Goal: Task Accomplishment & Management: Complete application form

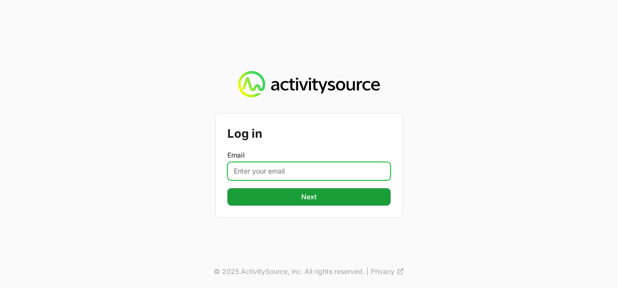
click at [244, 176] on input "Email" at bounding box center [308, 171] width 163 height 18
type input "[PERSON_NAME][EMAIL_ADDRESS][DOMAIN_NAME]"
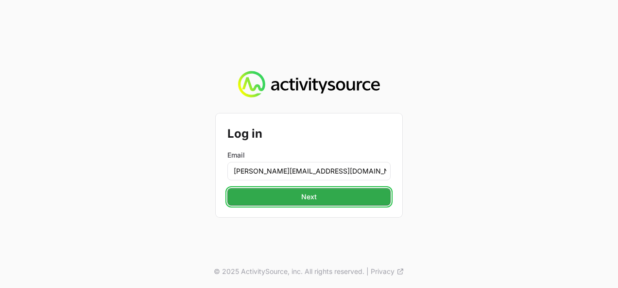
click at [298, 191] on button "Next" at bounding box center [308, 196] width 163 height 17
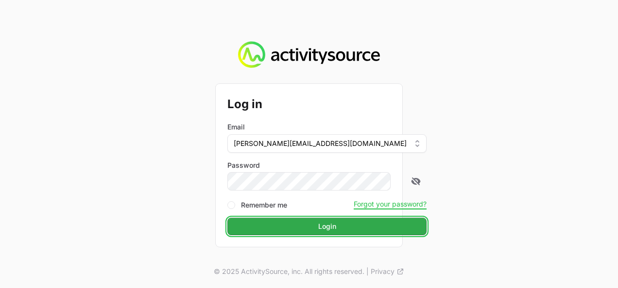
click at [318, 229] on span "Login" at bounding box center [327, 227] width 18 height 12
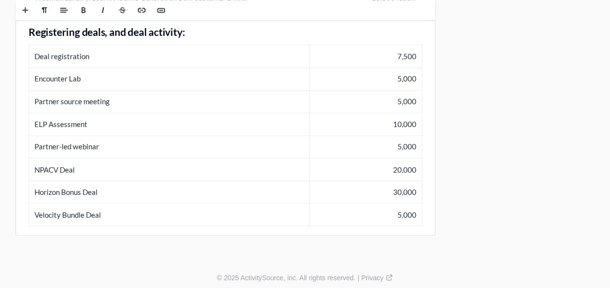
scroll to position [762, 0]
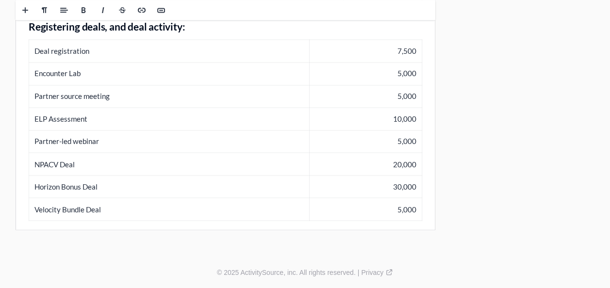
click at [111, 183] on td "Horizon Bonus Deal" at bounding box center [169, 186] width 281 height 23
click at [93, 260] on div "© 2025 ActivitySource, inc. All rights reserved. | Privacy" at bounding box center [305, 272] width 610 height 33
click at [60, 185] on td "Horizon Bonus Deal" at bounding box center [169, 186] width 281 height 23
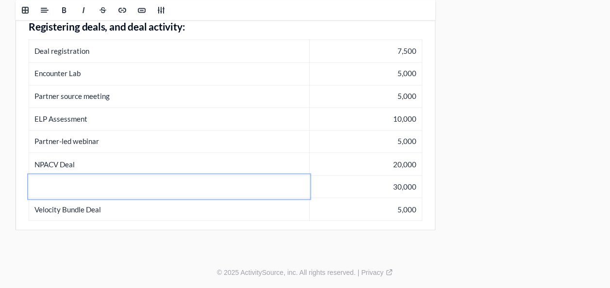
click at [397, 187] on td "30,000" at bounding box center [365, 186] width 113 height 23
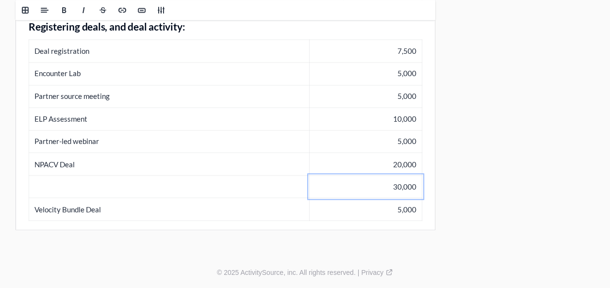
click at [397, 187] on td "30,000" at bounding box center [365, 186] width 113 height 23
click at [100, 206] on td "Velocity Bundle Deal" at bounding box center [169, 209] width 281 height 23
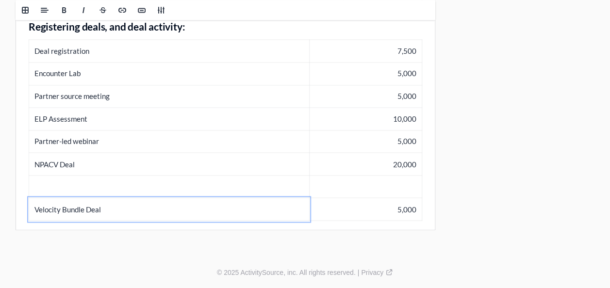
click at [100, 206] on td "Velocity Bundle Deal" at bounding box center [169, 209] width 281 height 23
click at [85, 187] on td at bounding box center [169, 186] width 281 height 23
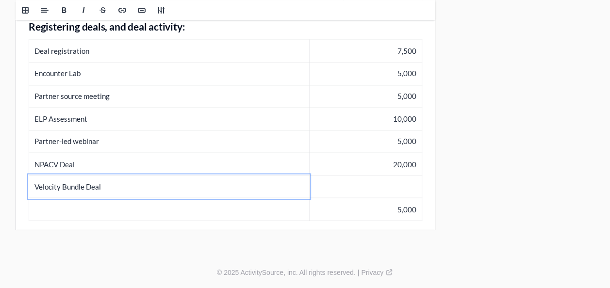
click at [404, 209] on td "5,000" at bounding box center [365, 209] width 113 height 23
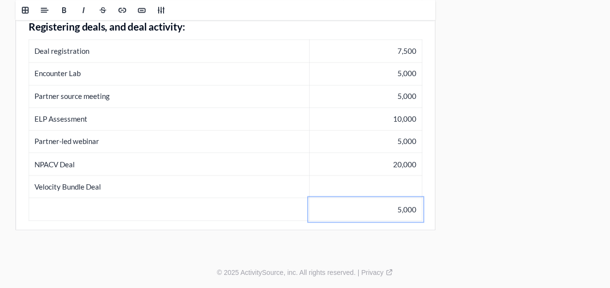
click at [404, 209] on td "5,000" at bounding box center [365, 209] width 113 height 23
click at [396, 175] on td at bounding box center [365, 186] width 113 height 23
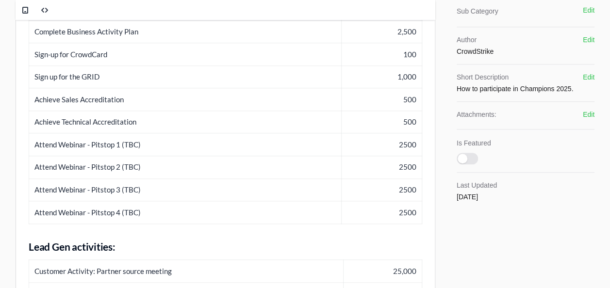
scroll to position [391, 0]
click at [152, 142] on td "Attend Webinar - Pitstop 1 (TBC)" at bounding box center [185, 146] width 313 height 23
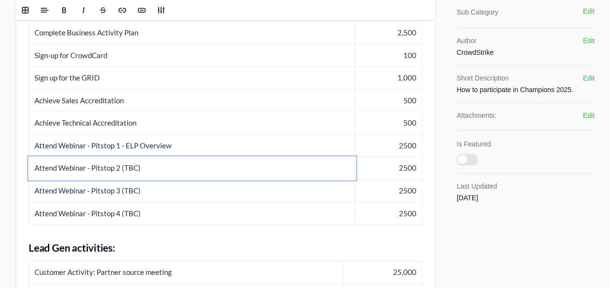
click at [156, 166] on td "Attend Webinar - Pitstop 2 (TBC)" at bounding box center [192, 168] width 326 height 23
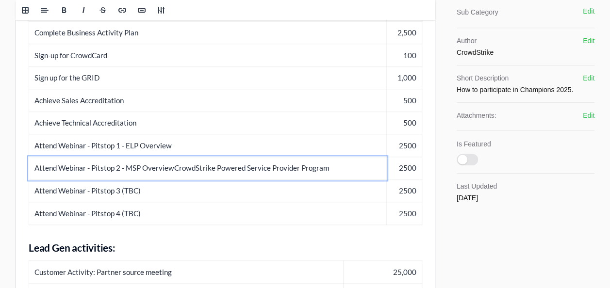
click at [170, 169] on td "Attend Webinar - Pitstop 2 - MSP Overview CrowdStrike Powered Service Provider …" at bounding box center [208, 168] width 358 height 23
click at [302, 171] on td "Attend Webinar - Pitstop 2 - CrowdStrike Powered Service Provider Program" at bounding box center [205, 168] width 352 height 23
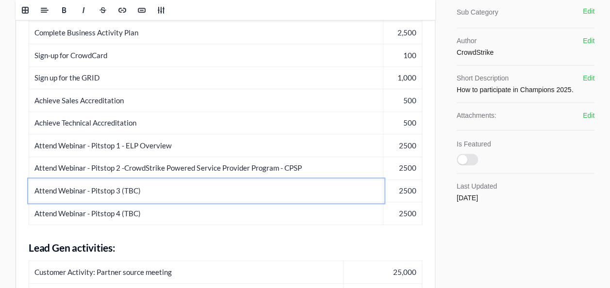
click at [246, 195] on td "Attend Webinar - Pitstop 3 (TBC)" at bounding box center [206, 191] width 355 height 23
click at [194, 197] on td "Attend Webinar - Pitstop 3 (TBC)" at bounding box center [206, 191] width 355 height 23
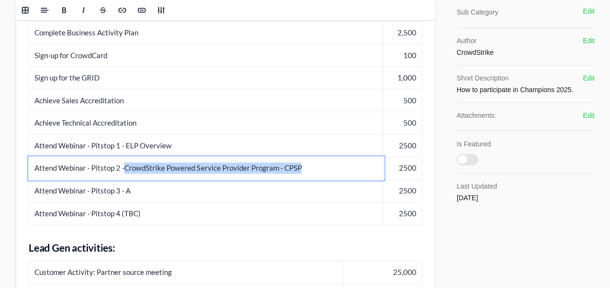
drag, startPoint x: 126, startPoint y: 169, endPoint x: 335, endPoint y: 186, distance: 209.5
click at [335, 186] on tbody "Champions Sign-on Bonus 100 Complete Business Activity Plan 2,500 Sign-up for C…" at bounding box center [225, 112] width 393 height 226
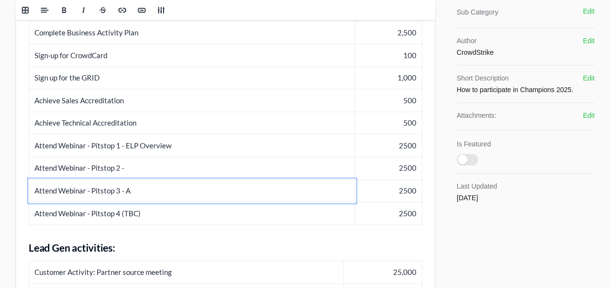
click at [274, 185] on td "Attend Webinar - Pitstop 3 - A" at bounding box center [192, 191] width 326 height 23
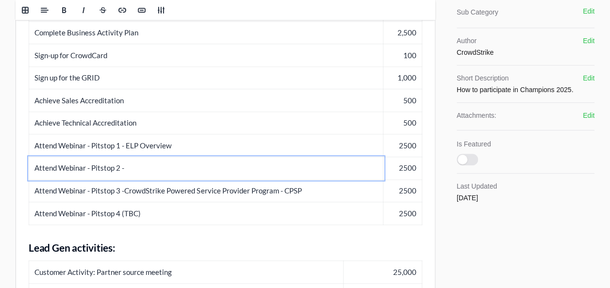
click at [243, 170] on td "Attend Webinar - Pitstop 2 -" at bounding box center [206, 168] width 355 height 23
click at [174, 216] on td "Attend Webinar - Pitstop 4 (TBC)" at bounding box center [206, 214] width 355 height 23
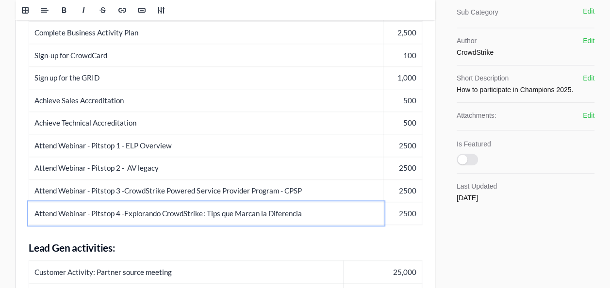
click at [166, 213] on td "Attend Webinar - Pitstop 4 - Explorando CrowdStrike: Tips que Marcan la Diferen…" at bounding box center [206, 214] width 355 height 23
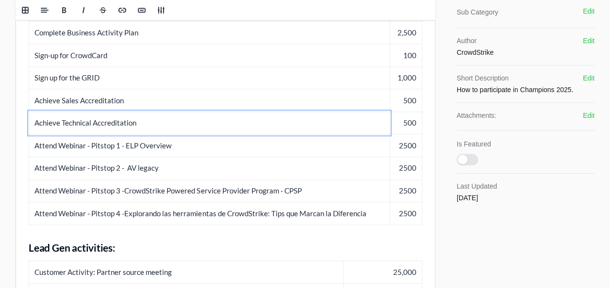
click at [249, 122] on td "Achieve Technical Accreditation" at bounding box center [209, 123] width 361 height 23
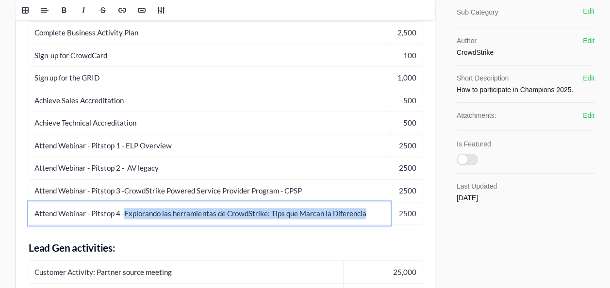
drag, startPoint x: 126, startPoint y: 214, endPoint x: 386, endPoint y: 203, distance: 259.5
click at [386, 203] on td "Attend Webinar - Pitstop 4 - Explorando las herramientas de CrowdStrike: Tips q…" at bounding box center [209, 214] width 361 height 23
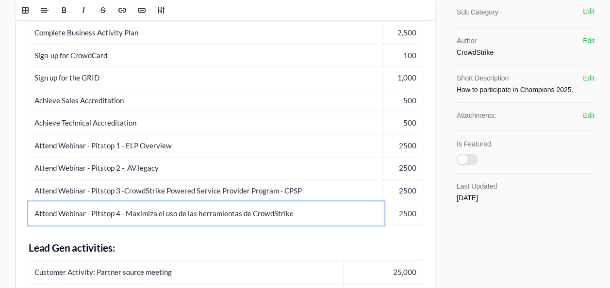
click at [294, 132] on td "Achieve Technical Accreditation" at bounding box center [206, 123] width 355 height 23
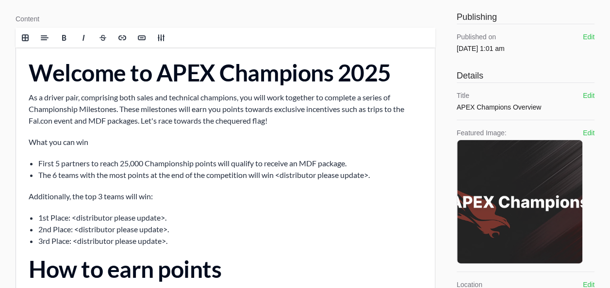
scroll to position [44, 0]
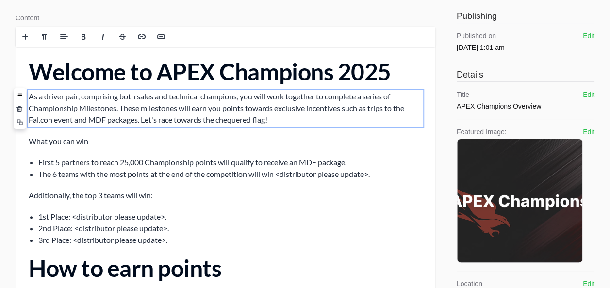
click at [66, 122] on p "As a driver pair, comprising both sales and technical champions, you will work …" at bounding box center [226, 108] width 394 height 35
drag, startPoint x: 29, startPoint y: 94, endPoint x: 312, endPoint y: 133, distance: 286.2
copy p "As a driver pair, comprising both sales and technical champions, you will work …"
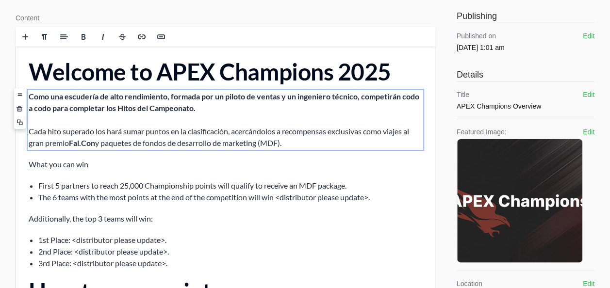
click at [218, 110] on p "Como una escudería de alto rendimiento, formada por un piloto de ventas y un in…" at bounding box center [226, 120] width 394 height 58
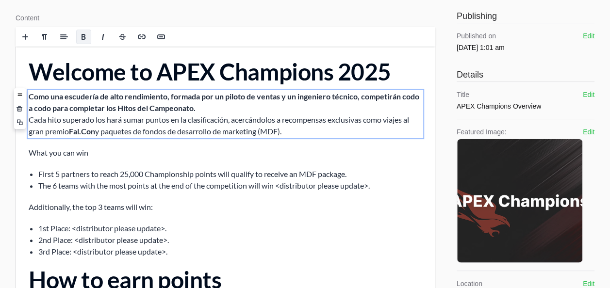
click at [317, 137] on p "Como una escudería de alto rendimiento, formada por un piloto de ventas y un in…" at bounding box center [226, 114] width 394 height 47
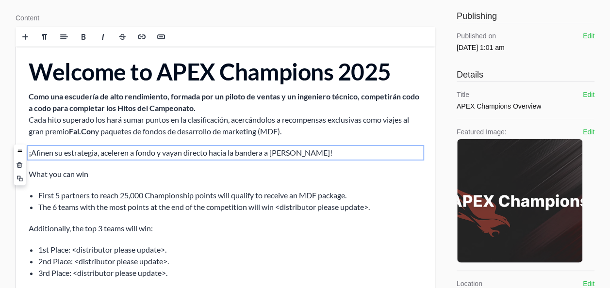
click at [236, 190] on li "First 5 partners to reach 25,000 Championship points will qualify to receive an…" at bounding box center [230, 196] width 384 height 12
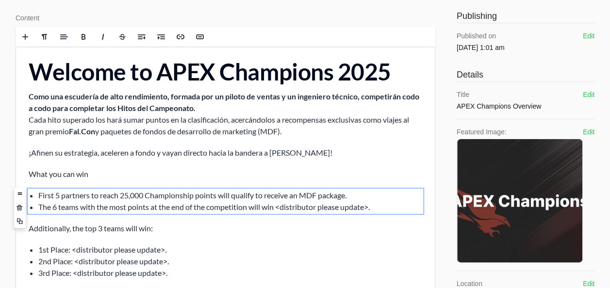
click at [67, 176] on p "What you can win" at bounding box center [226, 175] width 394 height 12
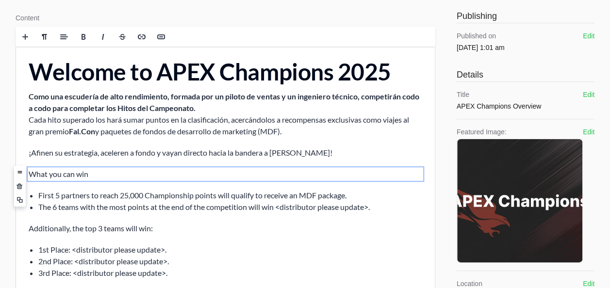
click at [67, 176] on p "What you can win" at bounding box center [226, 175] width 394 height 12
click at [30, 172] on p "Que pueden ganar?" at bounding box center [226, 175] width 394 height 12
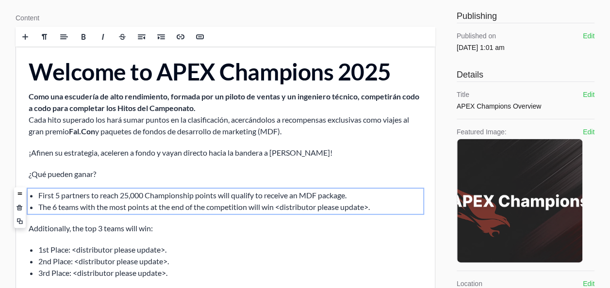
click at [70, 200] on li "First 5 partners to reach 25,000 Championship points will qualify to receive an…" at bounding box center [230, 196] width 384 height 12
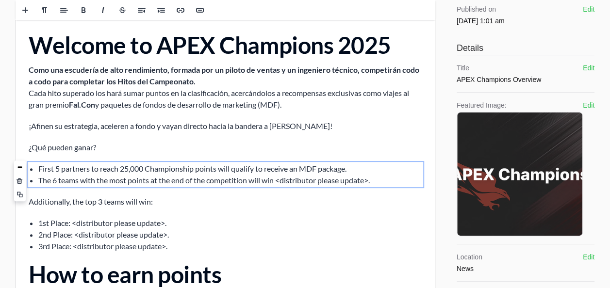
scroll to position [76, 0]
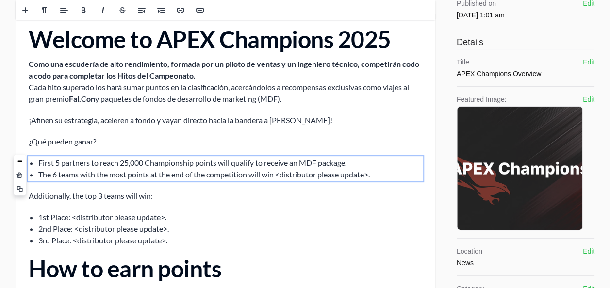
click at [217, 165] on li "First 5 partners to reach 25,000 Championship points will qualify to receive an…" at bounding box center [230, 163] width 384 height 12
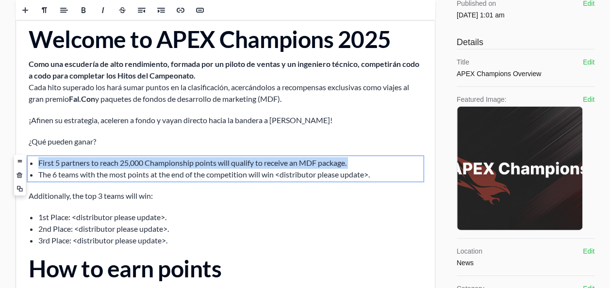
click at [217, 165] on li "First 5 partners to reach 25,000 Championship points will qualify to receive an…" at bounding box center [230, 163] width 384 height 12
copy ul "First 5 partners to reach 25,000 Championship points will qualify to receive an…"
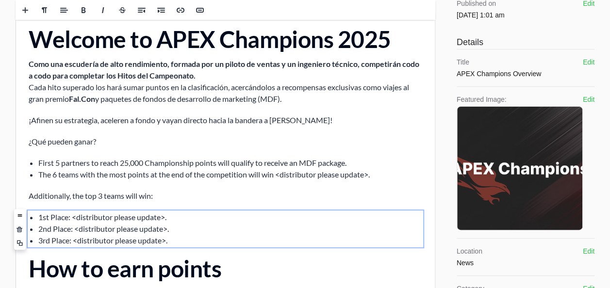
click at [41, 165] on li "First 5 partners to reach 25,000 Championship points will qualify to receive an…" at bounding box center [230, 163] width 384 height 12
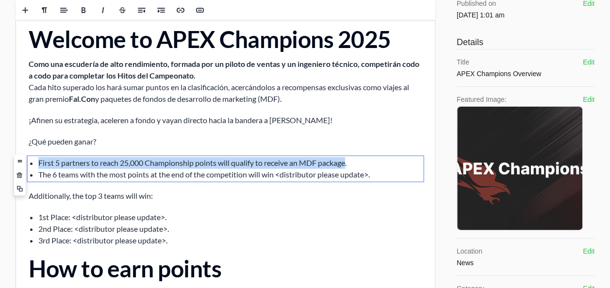
drag, startPoint x: 39, startPoint y: 164, endPoint x: 349, endPoint y: 154, distance: 310.0
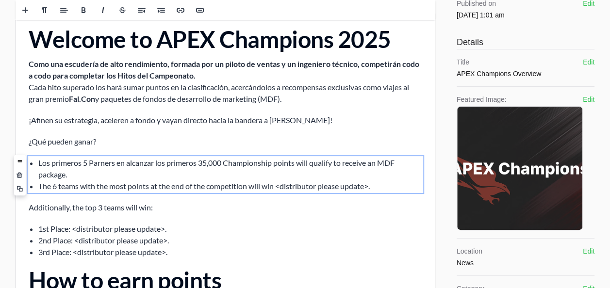
click at [250, 167] on li "Los primeros 5 Parners en alcanzar los primeros 35,000 Championship points will…" at bounding box center [230, 168] width 384 height 23
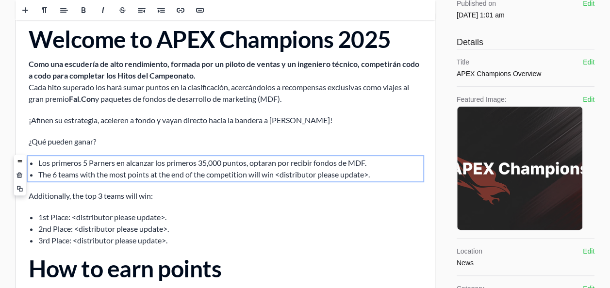
click at [132, 179] on li "The 6 teams with the most points at the end of the competition will win <distri…" at bounding box center [230, 175] width 384 height 12
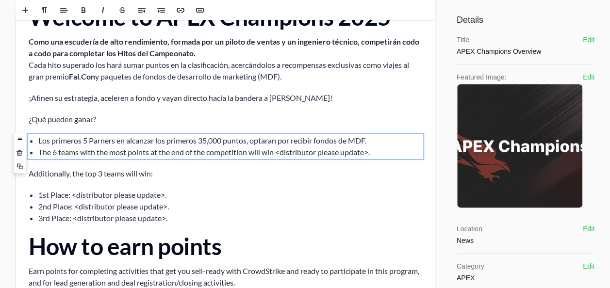
click at [49, 151] on li "The 6 teams with the most points at the end of the competition will win <distri…" at bounding box center [230, 153] width 384 height 12
click at [44, 152] on li "The 6 teams with the most points at the end of the competition will win <distri…" at bounding box center [230, 153] width 384 height 12
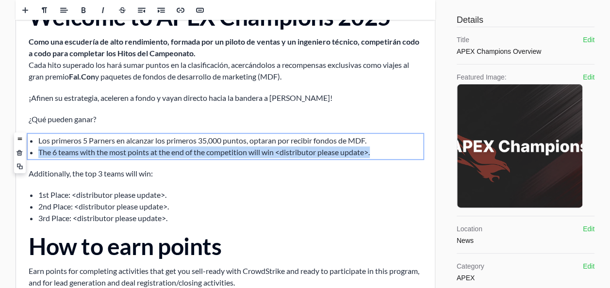
click at [44, 152] on li "The 6 teams with the most points at the end of the competition will win <distri…" at bounding box center [230, 153] width 384 height 12
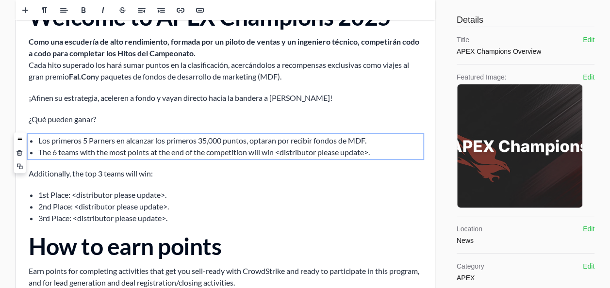
click at [44, 152] on li "The 6 teams with the most points at the end of the competition will win <distri…" at bounding box center [230, 153] width 384 height 12
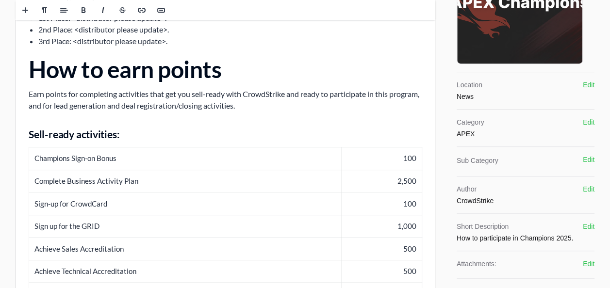
scroll to position [0, 0]
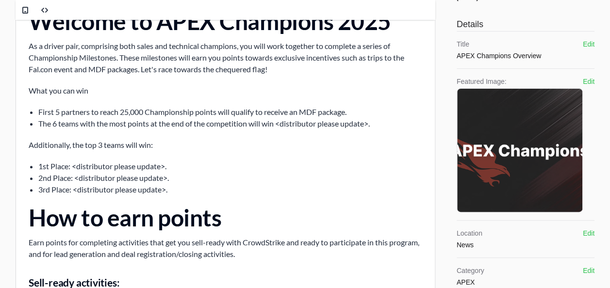
scroll to position [89, 0]
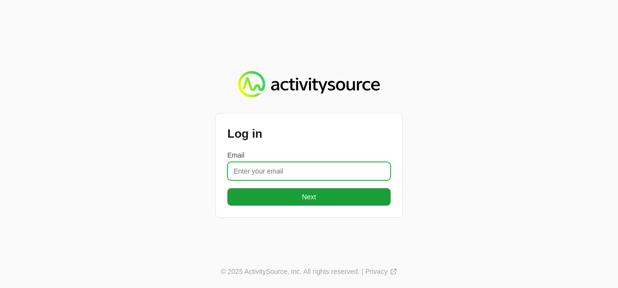
click at [255, 176] on input "Email" at bounding box center [308, 171] width 163 height 18
type input "[PERSON_NAME][EMAIL_ADDRESS][DOMAIN_NAME]"
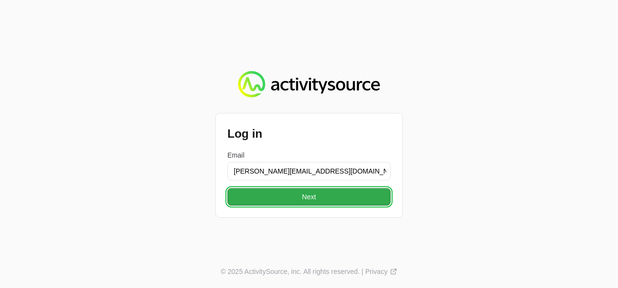
click at [308, 195] on span "Next" at bounding box center [309, 197] width 14 height 12
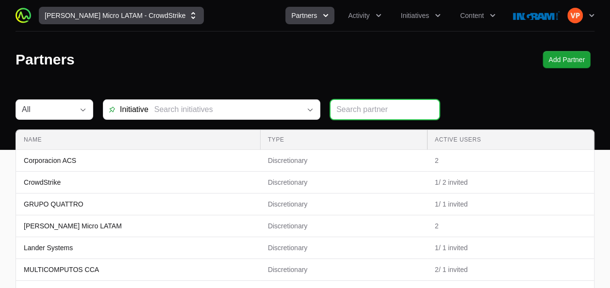
click at [188, 11] on icon "Supplier switch menu" at bounding box center [193, 16] width 10 height 10
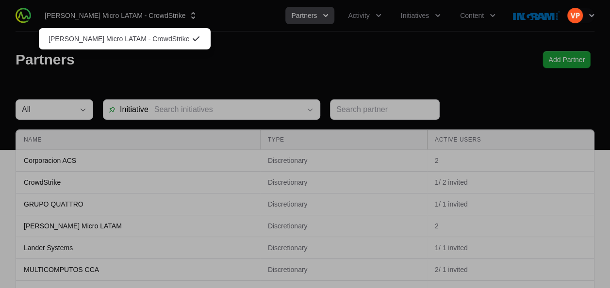
click at [272, 40] on div "Supplier switch menu" at bounding box center [305, 144] width 610 height 288
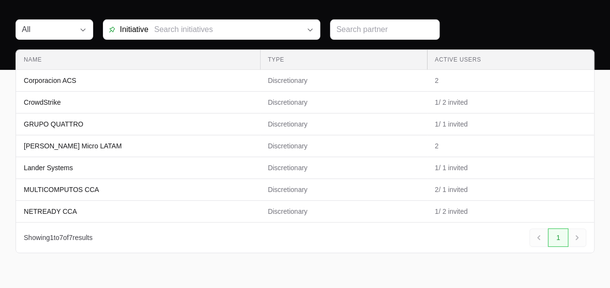
scroll to position [81, 0]
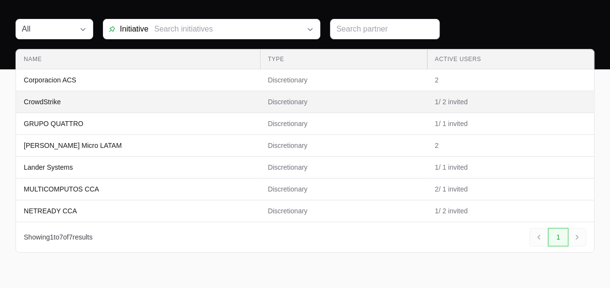
click at [228, 102] on td "Name CrowdStrike" at bounding box center [138, 102] width 244 height 22
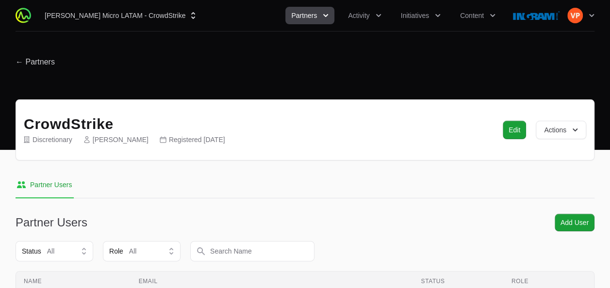
click at [523, 15] on img at bounding box center [536, 15] width 47 height 19
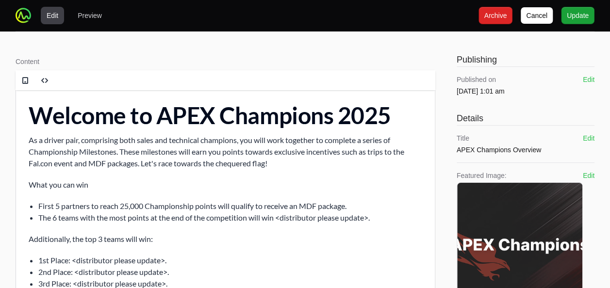
click at [200, 145] on p "As a driver pair, comprising both sales and technical champions, you will work …" at bounding box center [226, 152] width 394 height 35
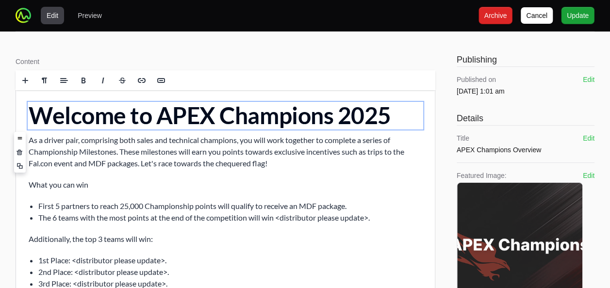
click at [413, 122] on h1 "Welcome to APEX Champions 2025" at bounding box center [226, 116] width 394 height 26
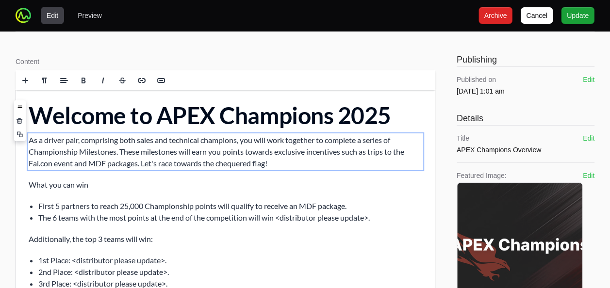
click at [277, 158] on p "As a driver pair, comprising both sales and technical champions, you will work …" at bounding box center [226, 152] width 394 height 35
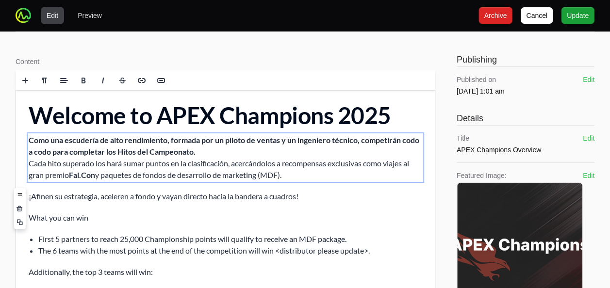
click at [182, 177] on p "Como una escudería de alto rendimiento, formada por un piloto de ventas y un in…" at bounding box center [226, 158] width 394 height 47
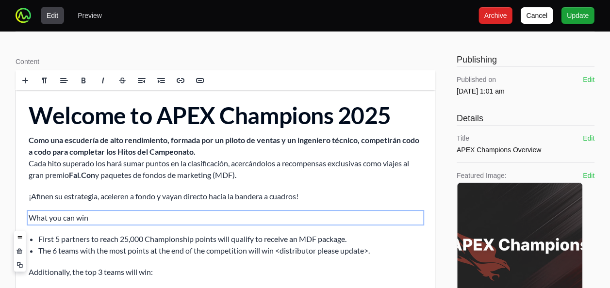
click at [52, 221] on p "What you can win" at bounding box center [226, 218] width 394 height 12
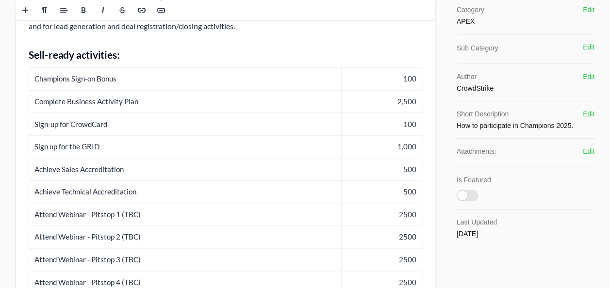
scroll to position [359, 0]
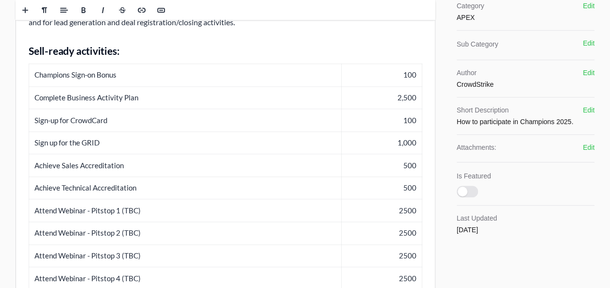
click at [148, 209] on td "Attend Webinar - Pitstop 1 (TBC)" at bounding box center [185, 211] width 313 height 23
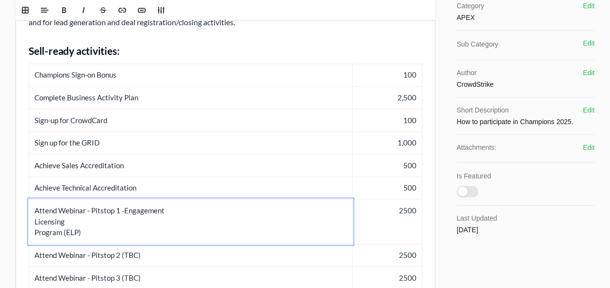
click at [197, 210] on td "Attend Webinar - Pitstop 1 - Engagement Licensing Program (ELP)" at bounding box center [191, 222] width 324 height 45
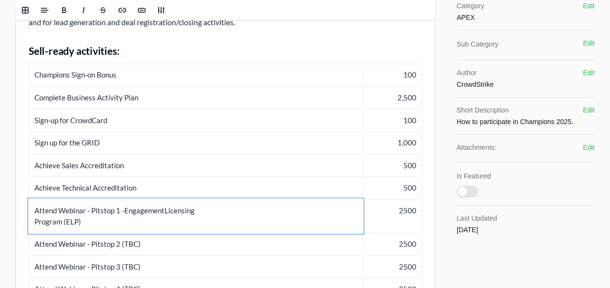
click at [217, 209] on td "Attend Webinar - Pitstop 1 - Engagement Licensing Program (ELP)" at bounding box center [196, 217] width 334 height 34
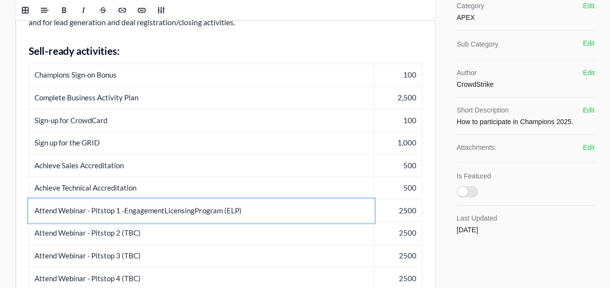
click at [259, 212] on td "Attend Webinar - Pitstop 1 - Engagement Licensing Program (ELP)" at bounding box center [201, 211] width 345 height 23
click at [186, 234] on td "Attend Webinar - Pitstop 2 (TBC)" at bounding box center [204, 233] width 351 height 23
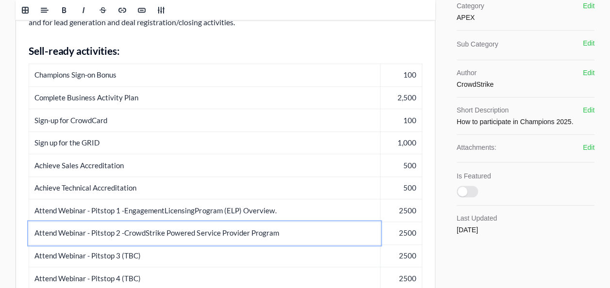
click at [233, 210] on td "Attend Webinar - Pitstop 1 - Engagement Licensing Program (ELP) Overview." at bounding box center [205, 211] width 352 height 23
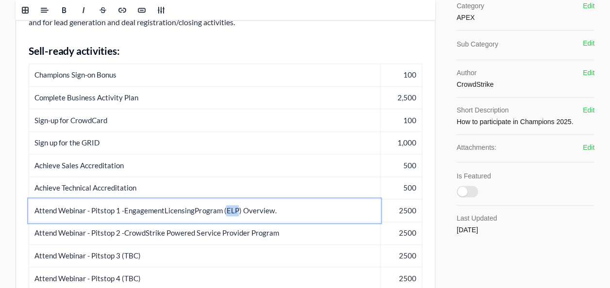
click at [233, 210] on td "Attend Webinar - Pitstop 1 - Engagement Licensing Program (ELP) Overview." at bounding box center [205, 211] width 352 height 23
drag, startPoint x: 229, startPoint y: 210, endPoint x: 246, endPoint y: 213, distance: 17.7
click at [246, 213] on td "Attend Webinar - Pitstop 1 - Engagement Licensing Program (ELP) Overview." at bounding box center [205, 211] width 352 height 23
copy td "(ELP)"
click at [290, 237] on td "Attend Webinar - Pitstop 2 - CrowdStrike Powered Service Provider Program" at bounding box center [205, 233] width 352 height 23
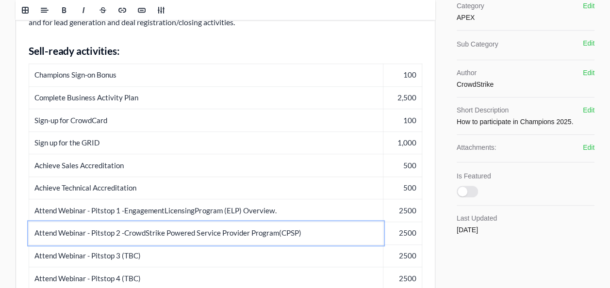
click at [315, 233] on td "Attend Webinar - Pitstop 2 - CrowdStrike Powered Service Provider Program (CPSP)" at bounding box center [206, 233] width 355 height 23
click at [278, 214] on td "Attend Webinar - Pitstop 1 - Engagement Licensing Program (ELP) Overview." at bounding box center [206, 211] width 355 height 23
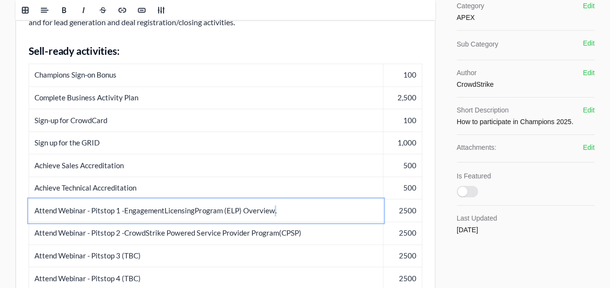
click at [278, 214] on td "Attend Webinar - Pitstop 1 - Engagement Licensing Program (ELP) Overview." at bounding box center [206, 211] width 355 height 23
click at [273, 215] on td "Attend Webinar - Pitstop 1 - Engagement Licensing Program (ELP) Overview." at bounding box center [206, 211] width 355 height 23
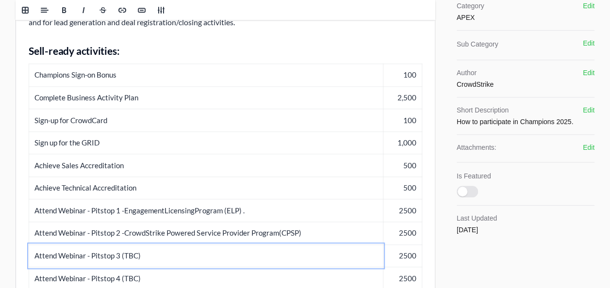
click at [204, 253] on td "Attend Webinar - Pitstop 3 (TBC)" at bounding box center [206, 256] width 355 height 23
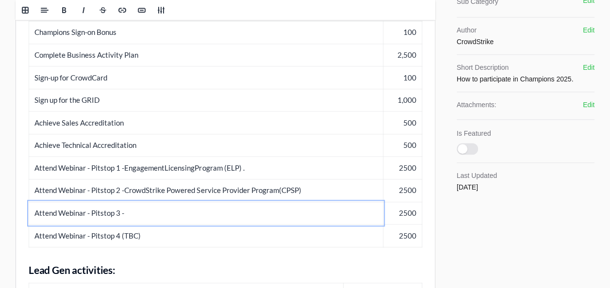
scroll to position [404, 0]
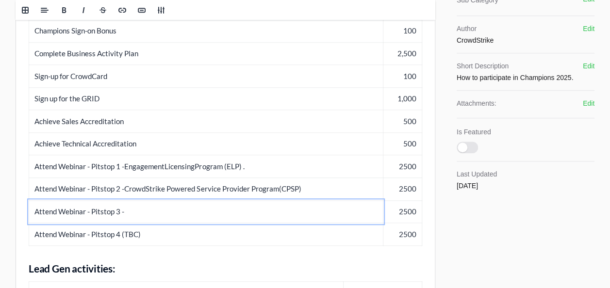
click at [213, 204] on td "Attend Webinar - Pitstop 3 -" at bounding box center [206, 212] width 355 height 23
click at [192, 234] on td "Attend Webinar - Pitstop 4 (TBC)" at bounding box center [206, 234] width 355 height 23
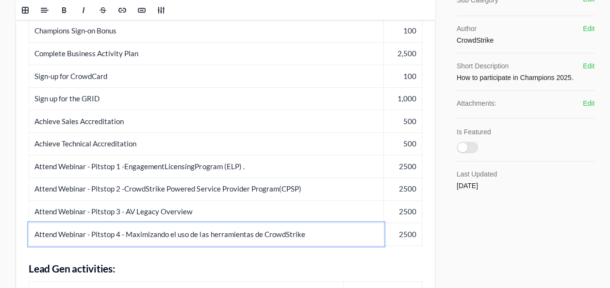
click at [197, 255] on div "Welcome to APEX Champions 2025 Como una escudería de alto rendimiento, formada …" at bounding box center [225, 156] width 419 height 938
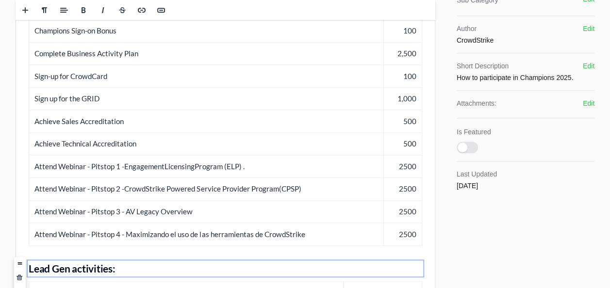
drag, startPoint x: 440, startPoint y: 226, endPoint x: 441, endPoint y: 264, distance: 37.9
click at [441, 264] on div "Content Rich text editor Publishing Published on Mar 12th 2025, 1:01 am Edit De…" at bounding box center [305, 137] width 579 height 980
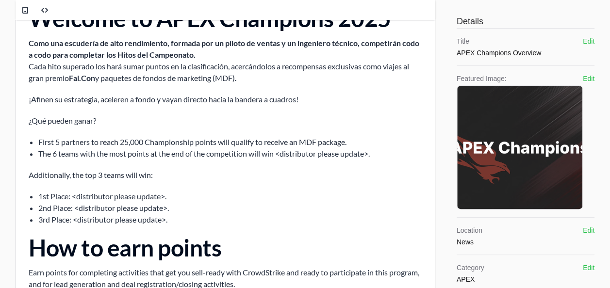
scroll to position [98, 0]
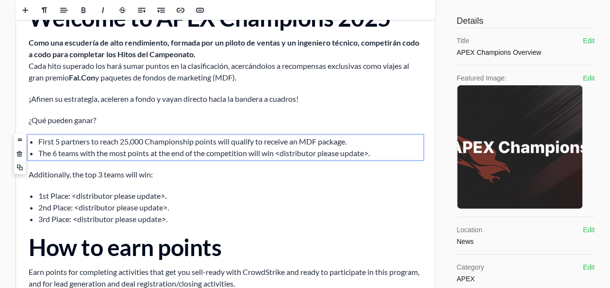
click at [137, 140] on li "First 5 partners to reach 25,000 Championship points will qualify to receive an…" at bounding box center [230, 142] width 384 height 12
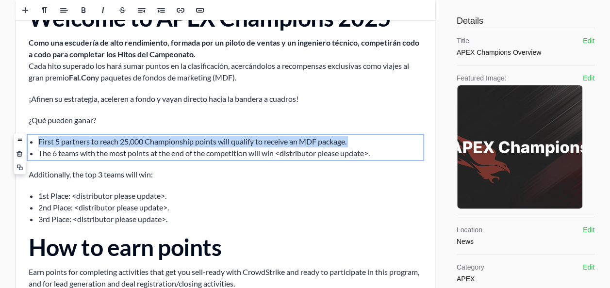
click at [137, 140] on li "First 5 partners to reach 25,000 Championship points will qualify to receive an…" at bounding box center [230, 142] width 384 height 12
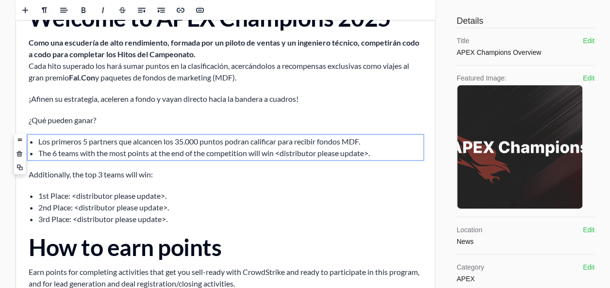
click at [44, 148] on li "The 6 teams with the most points at the end of the competition will win <distri…" at bounding box center [230, 154] width 384 height 12
click at [256, 154] on li "Los primeros 6 equipos que alcancen la mayor cantidad de puntos recibiran" at bounding box center [230, 154] width 384 height 12
click at [74, 176] on p "Additionally, the top 3 teams will win:" at bounding box center [226, 175] width 394 height 12
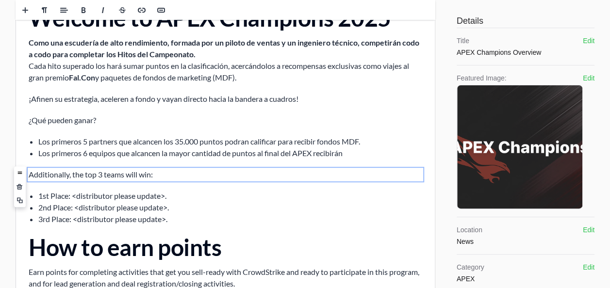
click at [45, 175] on p "Additionally, the top 3 teams will win:" at bounding box center [226, 175] width 394 height 12
click at [70, 193] on li "1st Place: <distributor please update>." at bounding box center [230, 196] width 384 height 12
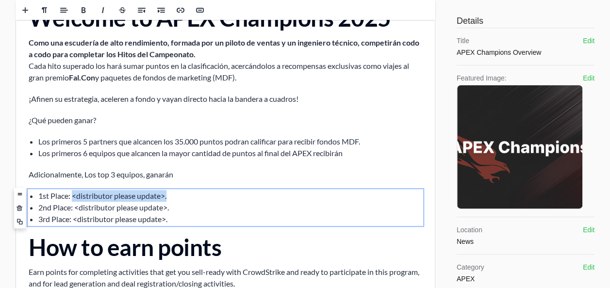
drag, startPoint x: 73, startPoint y: 195, endPoint x: 192, endPoint y: 193, distance: 118.5
click at [192, 193] on li "1st Place: <distributor please update>." at bounding box center [230, 196] width 384 height 12
click at [170, 213] on li "2nd Place: <distributor please update>." at bounding box center [230, 208] width 384 height 12
click at [173, 220] on li "3rd Place: <distributor please update>." at bounding box center [230, 220] width 384 height 12
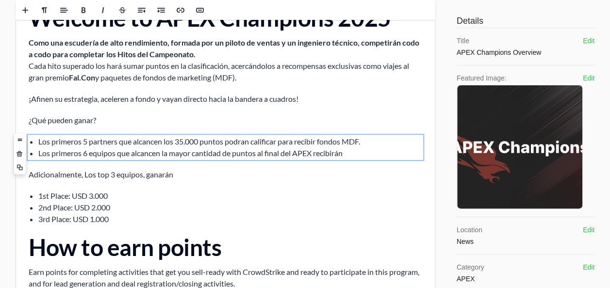
drag, startPoint x: 19, startPoint y: 155, endPoint x: 319, endPoint y: 133, distance: 300.5
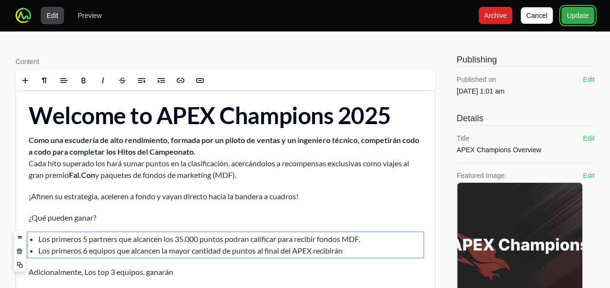
click at [568, 18] on span "Update" at bounding box center [578, 16] width 22 height 12
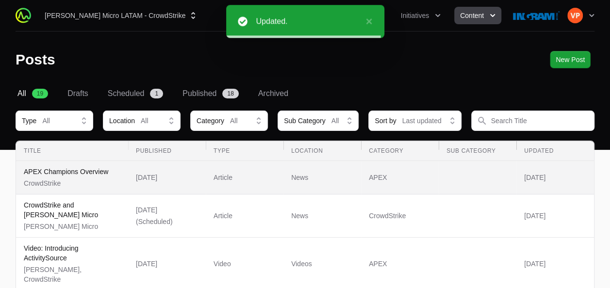
click at [61, 173] on p "APEX Champions Overview" at bounding box center [66, 172] width 84 height 10
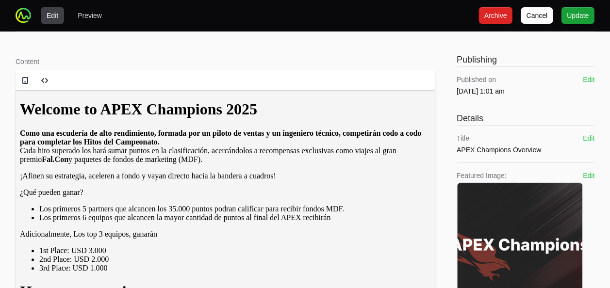
click at [163, 118] on h1 "Welcome to APEX Champions 2025" at bounding box center [225, 110] width 411 height 18
click at [105, 118] on h1 "Welcome to APEX Champions 2025" at bounding box center [225, 110] width 411 height 18
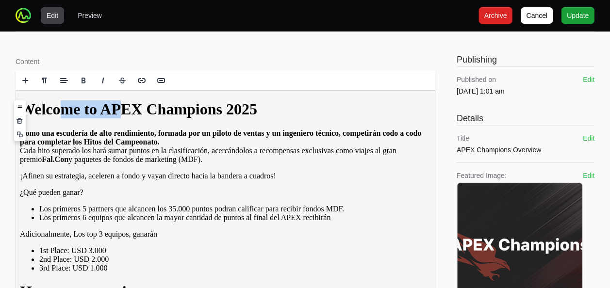
click at [105, 118] on h1 "Welcome to APEX Champions 2025" at bounding box center [225, 110] width 411 height 18
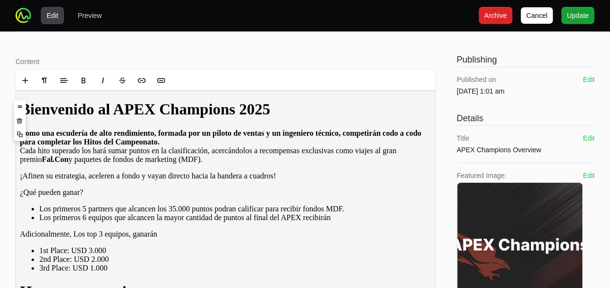
click at [263, 118] on h1 "Bienvenido al APEX Champions 2025" at bounding box center [225, 110] width 411 height 18
click at [356, 115] on h1 "Bienvenido al APEX Miami 2025" at bounding box center [225, 110] width 411 height 18
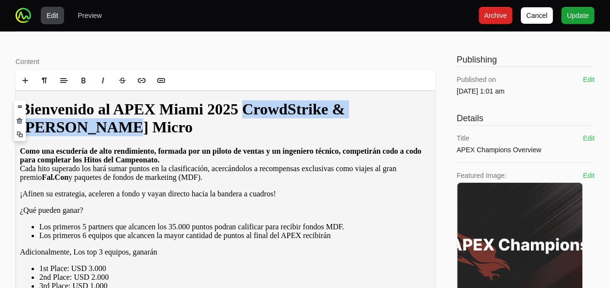
drag, startPoint x: 338, startPoint y: 141, endPoint x: 7, endPoint y: 131, distance: 330.9
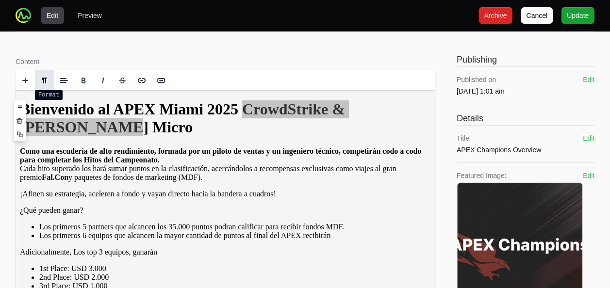
click at [47, 82] on span at bounding box center [45, 81] width 8 height 8
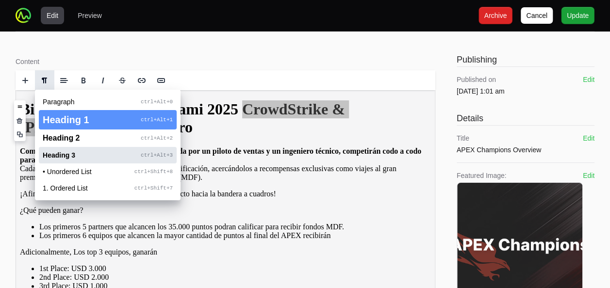
click at [58, 155] on span "Heading 3" at bounding box center [59, 156] width 33 height 8
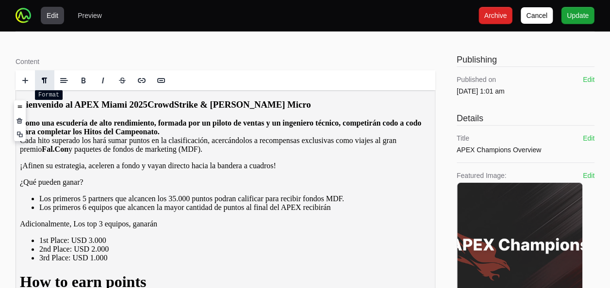
click at [45, 79] on span at bounding box center [45, 81] width 8 height 8
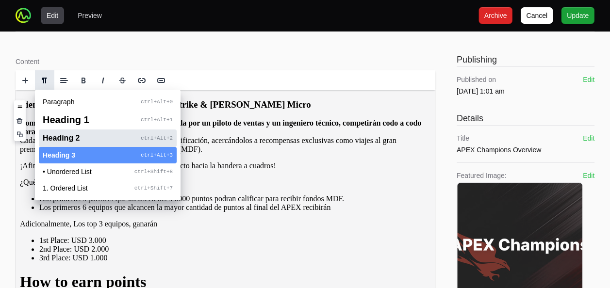
click at [56, 137] on span "Heading 2" at bounding box center [61, 138] width 37 height 8
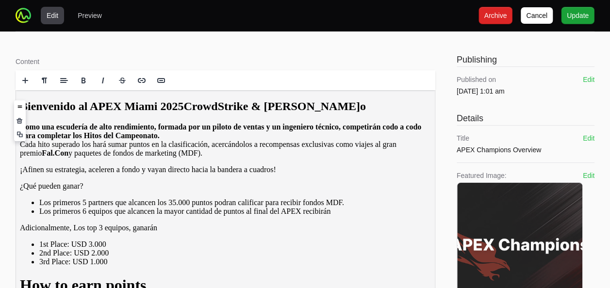
click at [79, 140] on strong "Como una escudería de alto rendimiento, formada por un piloto de ventas y un in…" at bounding box center [221, 131] width 402 height 17
click at [74, 108] on h2 "Bienvenido al APEX Miami 2025 CrowdStrike & Ingram Micr o" at bounding box center [225, 106] width 411 height 13
click at [46, 78] on span at bounding box center [45, 81] width 8 height 8
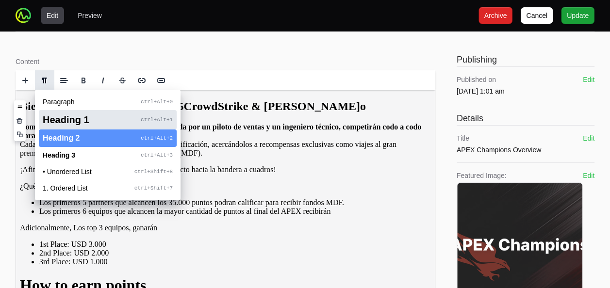
click at [57, 117] on span "Heading 1" at bounding box center [66, 120] width 47 height 11
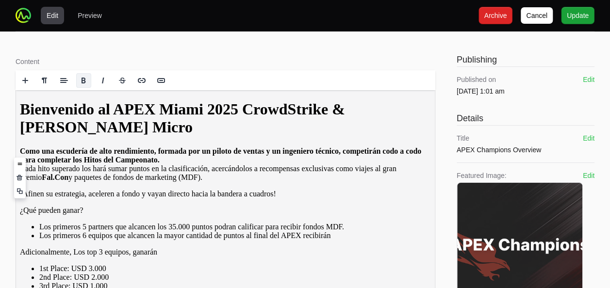
click at [217, 181] on p "Como una escudería de alto rendimiento, formada por un piloto de ventas y un in…" at bounding box center [225, 164] width 411 height 35
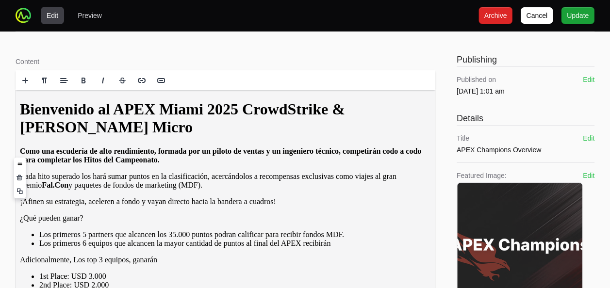
click at [224, 165] on p "Como una escudería de alto rendimiento, formada por un piloto de ventas y un in…" at bounding box center [225, 155] width 411 height 17
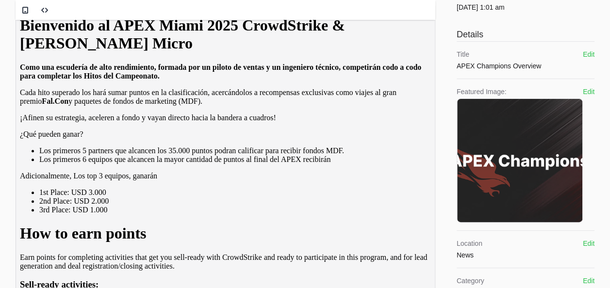
scroll to position [84, 0]
click at [204, 122] on p "¡Afinen su estrategia, aceleren a fondo y vayan directo hacia la bandera a cuad…" at bounding box center [225, 117] width 411 height 9
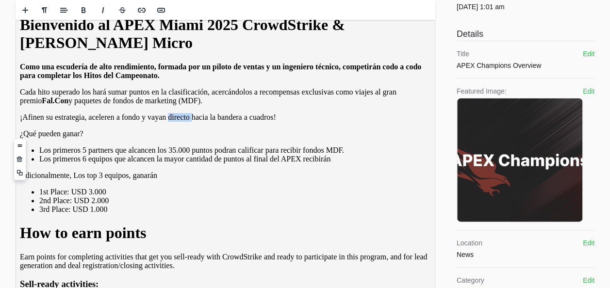
click at [204, 122] on p "¡Afinen su estrategia, aceleren a fondo y vayan directo hacia la bandera a cuad…" at bounding box center [225, 117] width 411 height 9
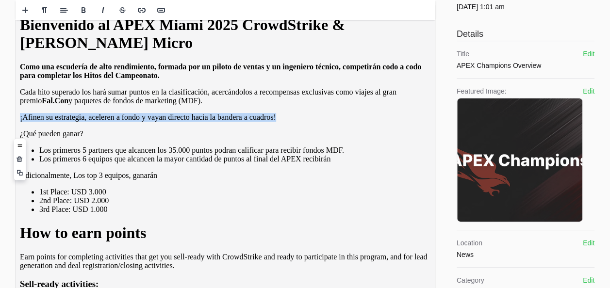
click at [204, 122] on p "¡Afinen su estrategia, aceleren a fondo y vayan directo hacia la bandera a cuad…" at bounding box center [225, 117] width 411 height 9
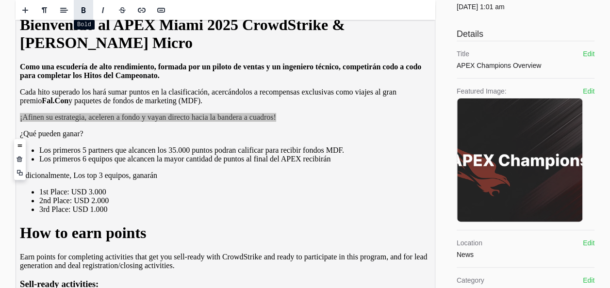
click at [83, 14] on span at bounding box center [83, 10] width 15 height 15
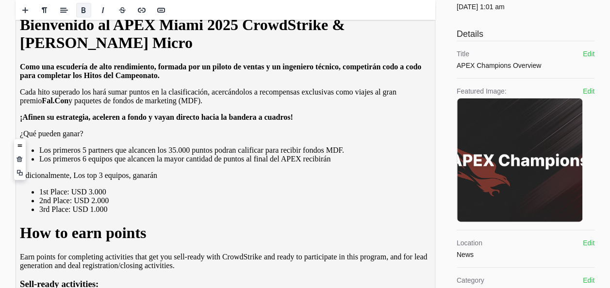
click at [73, 138] on p "¿Qué pueden ganar?" at bounding box center [225, 134] width 411 height 9
click at [83, 15] on span at bounding box center [83, 10] width 15 height 15
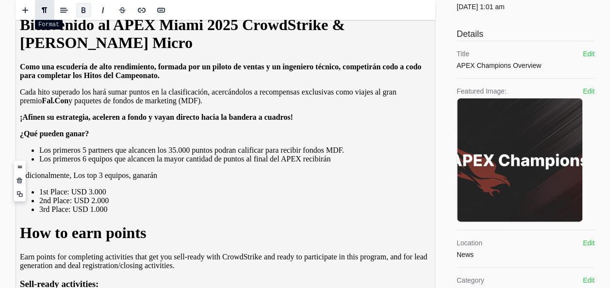
click at [46, 11] on span at bounding box center [45, 10] width 8 height 8
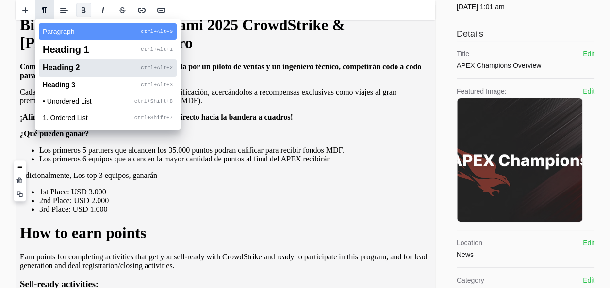
click at [58, 64] on span "Heading 2" at bounding box center [61, 68] width 37 height 8
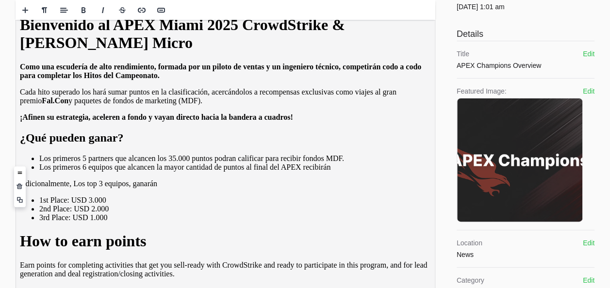
click at [96, 163] on li "Los primeros 5 partners que alcancen los 35.000 puntos podran calificar para re…" at bounding box center [235, 158] width 392 height 9
click at [168, 205] on li "1st Place: USD 3.000" at bounding box center [231, 200] width 402 height 9
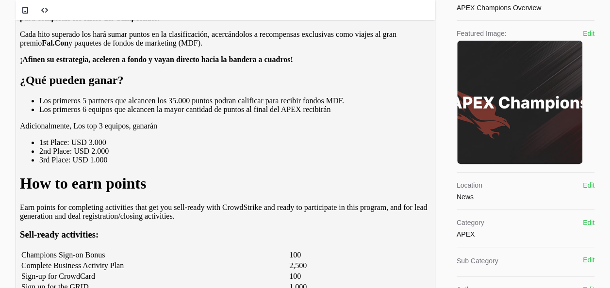
scroll to position [143, 0]
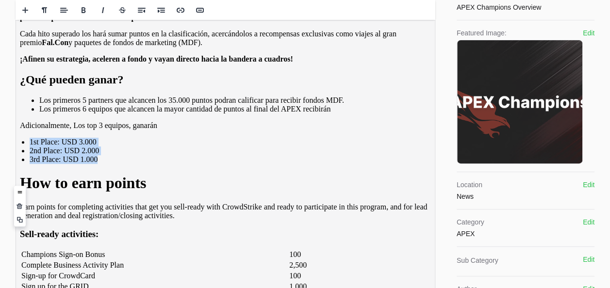
drag, startPoint x: 114, startPoint y: 222, endPoint x: 28, endPoint y: 187, distance: 92.8
click at [28, 187] on div "Bienven ido al APEX Miami 2025 CrowdStrike & Ingram Micro Como una escudería de…" at bounding box center [225, 256] width 411 height 597
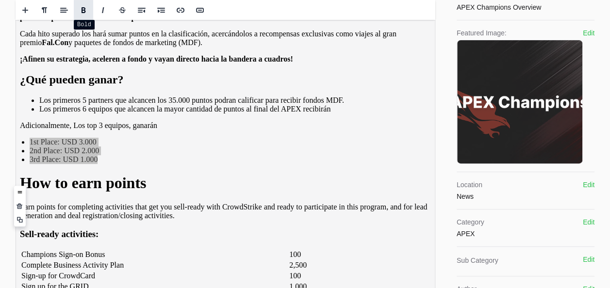
click at [88, 3] on span at bounding box center [83, 10] width 15 height 15
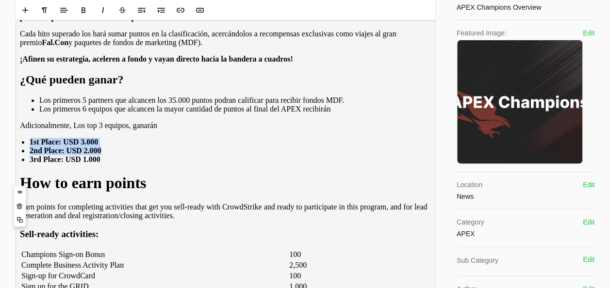
click at [163, 179] on div "Bienven ido al APEX Miami 2025 CrowdStrike & Ingram Micro Como una escudería de…" at bounding box center [225, 256] width 411 height 597
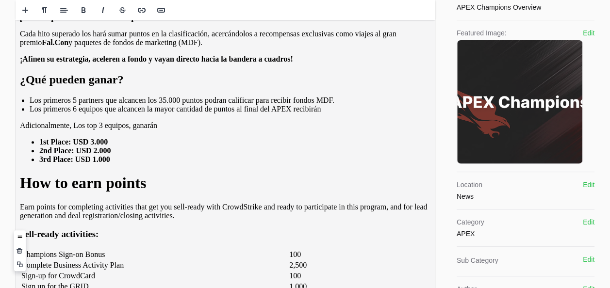
drag, startPoint x: 427, startPoint y: 196, endPoint x: 166, endPoint y: 237, distance: 265.1
click at [166, 192] on h1 "How to earn points" at bounding box center [225, 183] width 411 height 18
click at [151, 192] on h1 "How to earn points" at bounding box center [225, 183] width 411 height 18
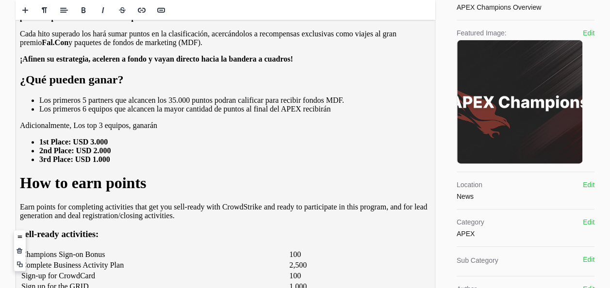
click at [151, 192] on h1 "How to earn points" at bounding box center [225, 183] width 411 height 18
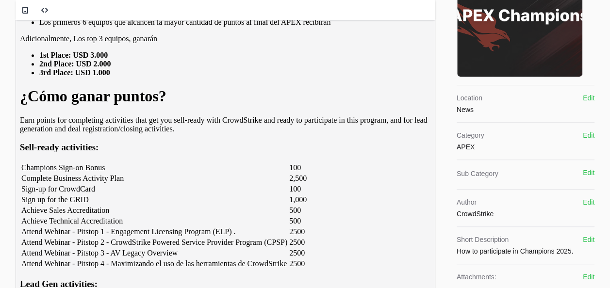
scroll to position [231, 0]
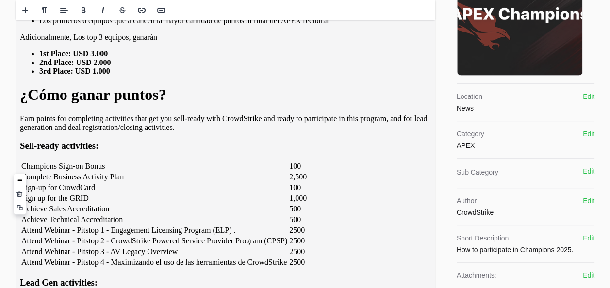
click at [199, 132] on p "Earn points for completing activities that get you sell-ready with CrowdStrike …" at bounding box center [225, 123] width 411 height 17
copy p "Earn points for completing activities that get you sell-ready with CrowdStrike …"
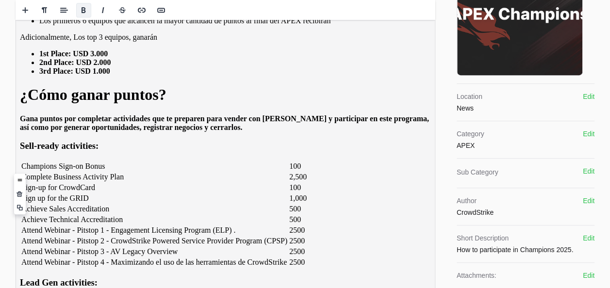
click at [164, 132] on strong "Gana puntos por completar actividades que te preparen para vender con CrowdStri…" at bounding box center [224, 123] width 409 height 17
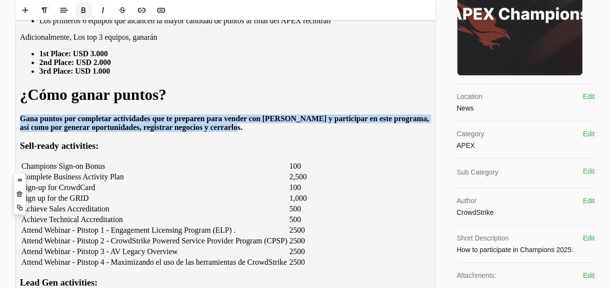
click at [164, 132] on strong "Gana puntos por completar actividades que te preparen para vender con CrowdStri…" at bounding box center [224, 123] width 409 height 17
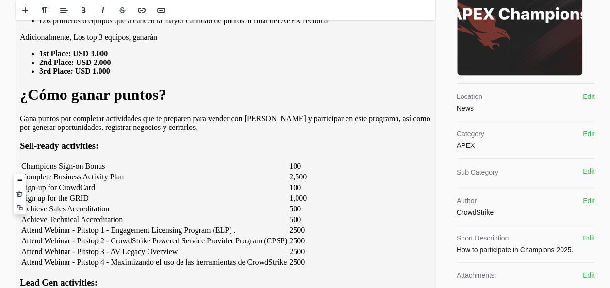
click at [296, 132] on p "Gana puntos por completar actividades que te preparen para vender con CrowdStri…" at bounding box center [225, 123] width 411 height 17
click at [219, 132] on p "Gana puntos por completar actividades que te preparen para vender con CrowdStri…" at bounding box center [225, 123] width 411 height 17
click at [257, 132] on p "Gana puntos por completar actividades que te preparen para vender con CrowdStri…" at bounding box center [225, 123] width 411 height 17
click at [280, 104] on h1 "¿Cómo ganar puntos?" at bounding box center [225, 95] width 411 height 18
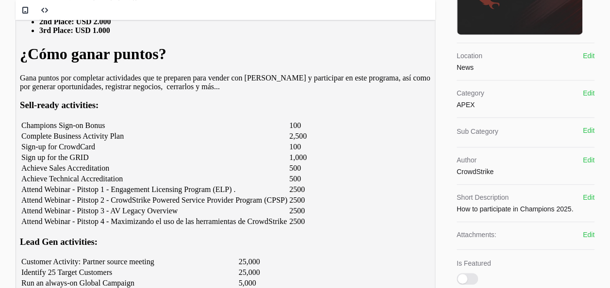
scroll to position [272, 0]
click at [60, 110] on b "Sell-ready activities:" at bounding box center [59, 105] width 79 height 10
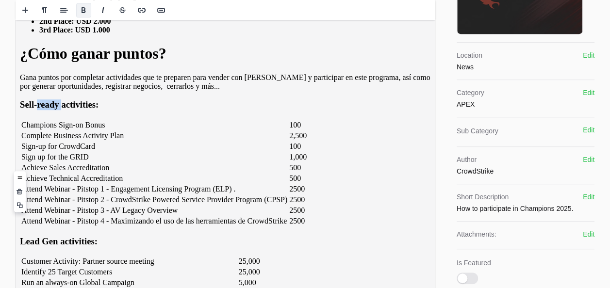
click at [60, 110] on b "Sell-ready activities:" at bounding box center [59, 105] width 79 height 10
copy b "Sell-ready activities:"
copy h3 "Sell-ready activities:"
click at [3, 249] on div "Content Rich text editor Publishing Published on Mar 12th 2025, 1:01 am Edit De…" at bounding box center [305, 290] width 610 height 1063
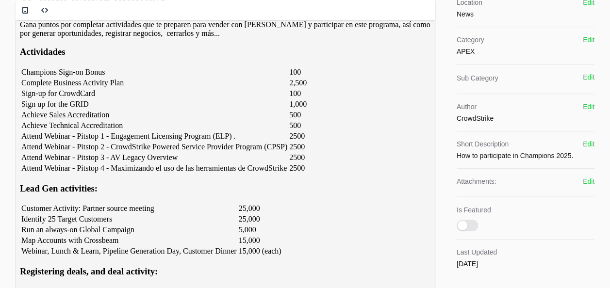
scroll to position [326, 0]
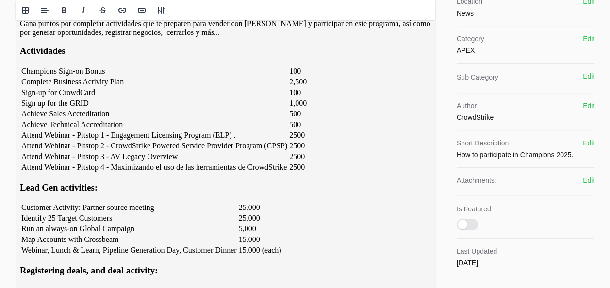
drag, startPoint x: 57, startPoint y: 198, endPoint x: 28, endPoint y: 194, distance: 29.0
click at [28, 194] on div "Bienvenido al APEX Miami 2025 CrowdStrike & Ingram Micro Como una escudería de …" at bounding box center [225, 72] width 411 height 597
drag, startPoint x: 68, startPoint y: 196, endPoint x: -2, endPoint y: 175, distance: 72.8
click at [16, 175] on html "Bienvenido al APEX Miami 2025 CrowdStrike & Ingram Micro Como una escudería de …" at bounding box center [225, 70] width 419 height 612
click at [66, 98] on td "Sign-up for CrowdCard" at bounding box center [154, 93] width 267 height 10
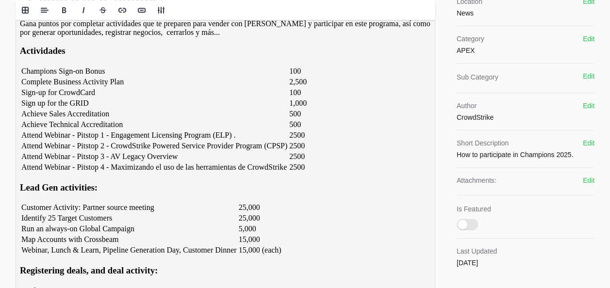
click at [70, 98] on td "Sign-up for CrowdCard" at bounding box center [154, 93] width 267 height 10
click at [65, 108] on td "Sign up for the GRID" at bounding box center [154, 104] width 267 height 10
drag, startPoint x: 69, startPoint y: 219, endPoint x: -2, endPoint y: 196, distance: 74.9
click at [16, 196] on html "Bienvenido al APEX Miami 2025 CrowdStrike & Ingram Micro Como una escudería de …" at bounding box center [225, 70] width 419 height 612
click at [87, 108] on td "Sign up for the GRID" at bounding box center [154, 104] width 267 height 10
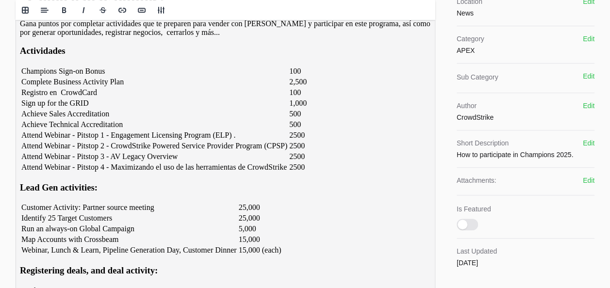
click at [70, 108] on td "Sign up for the GRID" at bounding box center [154, 104] width 267 height 10
click at [79, 108] on td "Sign up for the GRID" at bounding box center [154, 104] width 267 height 10
click at [77, 119] on td "Achieve Sales Accreditation" at bounding box center [154, 114] width 267 height 10
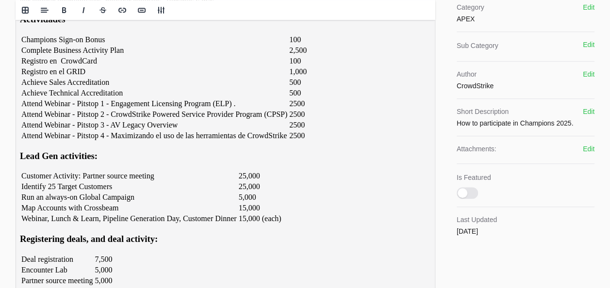
scroll to position [358, 0]
click at [51, 87] on td "Achieve Sales Accreditation" at bounding box center [154, 82] width 267 height 10
click at [50, 98] on td "Achieve Technical Accreditation" at bounding box center [154, 93] width 267 height 10
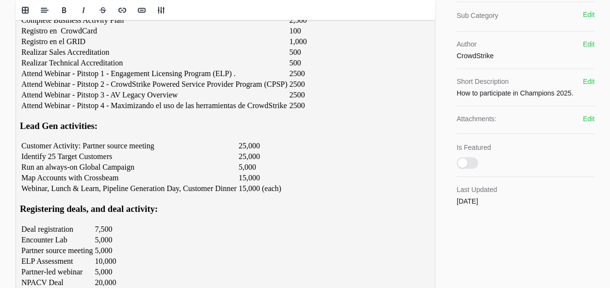
scroll to position [388, 0]
click at [49, 78] on td "Attend Webinar - Pitstop 1 - Engagement Licensing Program (ELP) ." at bounding box center [154, 73] width 267 height 10
click at [45, 89] on td "Attend Webinar - Pitstop 2 - CrowdStrike Powered Service Provider Program (CPSP)" at bounding box center [154, 84] width 267 height 10
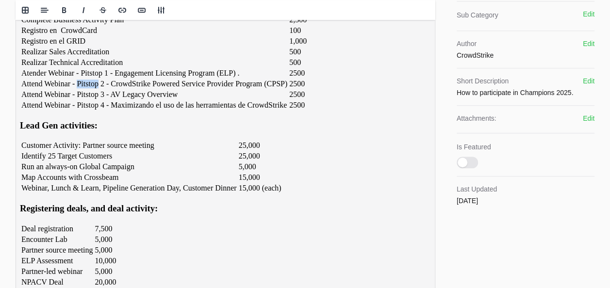
click at [45, 89] on td "Attend Webinar - Pitstop 2 - CrowdStrike Powered Service Provider Program (CPSP)" at bounding box center [154, 84] width 267 height 10
click at [45, 100] on td "Attend Webinar - Pitstop 3 - AV Legacy Overview" at bounding box center [156, 95] width 271 height 10
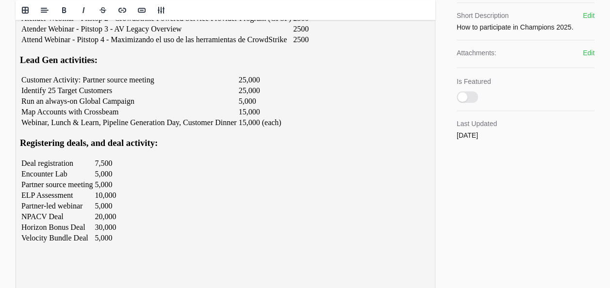
scroll to position [455, 0]
click at [44, 44] on td "Attend Webinar - Pitstop 4 - Maximizando el uso de las herramientas de CrowdStr…" at bounding box center [156, 39] width 271 height 10
click at [7, 229] on div "Content Rich text editor Publishing Published on Mar 12th 2025, 1:01 am Edit De…" at bounding box center [305, 108] width 610 height 1063
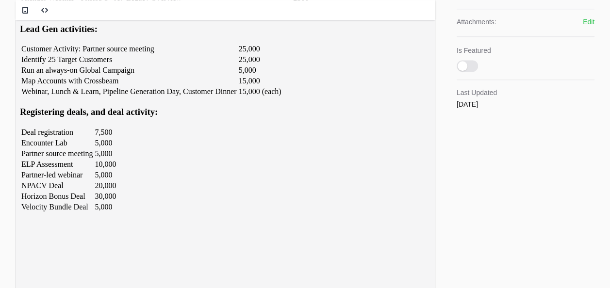
scroll to position [506, 0]
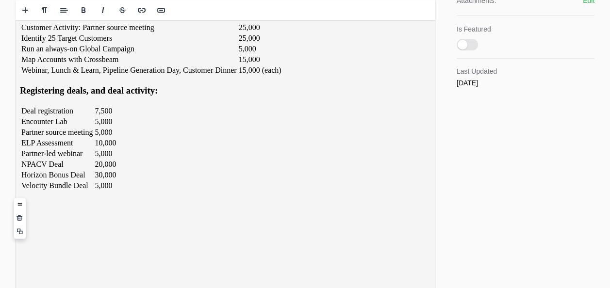
click at [45, 13] on b "Lead Gen activities:" at bounding box center [59, 7] width 78 height 10
click at [46, 13] on b "Lead Gen activities:" at bounding box center [59, 7] width 78 height 10
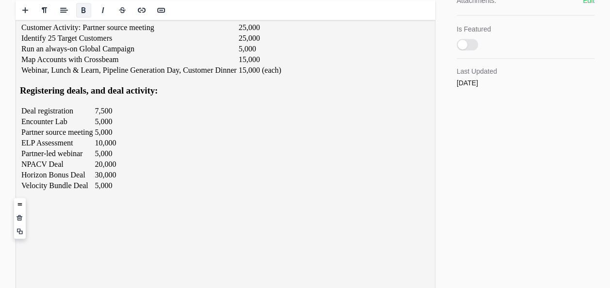
click at [46, 13] on b "Lead Gen activities:" at bounding box center [59, 7] width 78 height 10
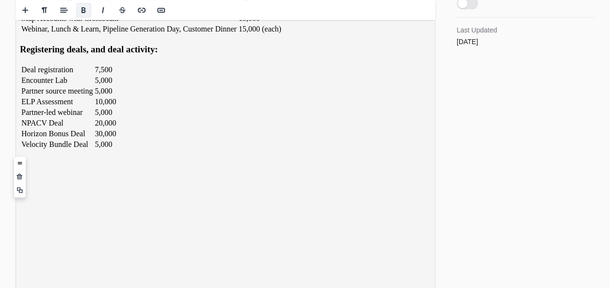
scroll to position [548, 0]
copy td "Customer Activity: Partner source meeting"
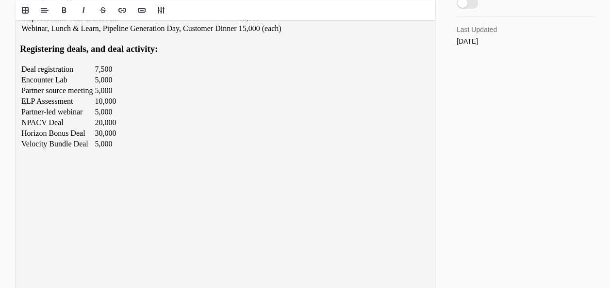
click at [11, 203] on div "Content Rich text editor Publishing Published on Mar 12th 2025, 1:01 am Edit De…" at bounding box center [305, 14] width 610 height 1063
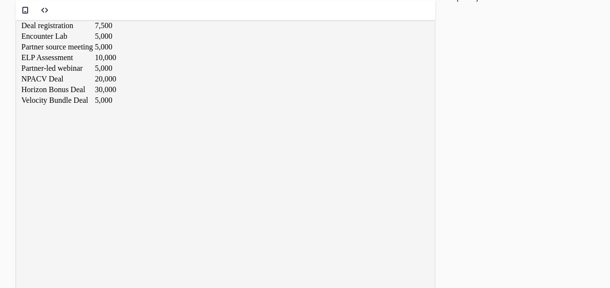
scroll to position [595, 0]
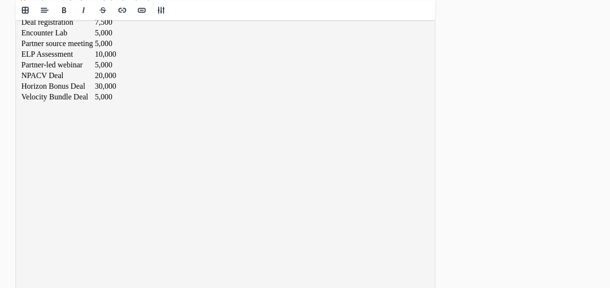
copy td "Run an always-on Global Campaign"
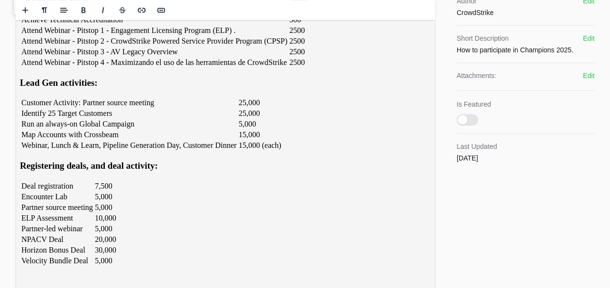
scroll to position [335, 0]
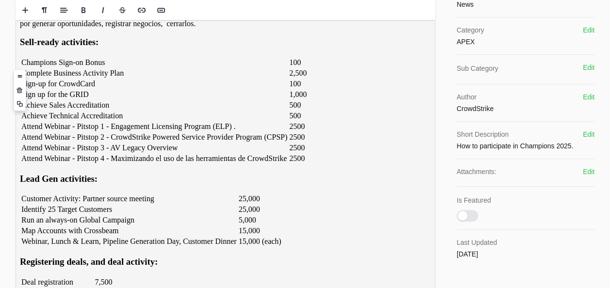
click at [3, 172] on div "Content Rich text editor Publishing Published on Mar 12th 2025, 1:01 am Edit De…" at bounding box center [305, 227] width 610 height 1063
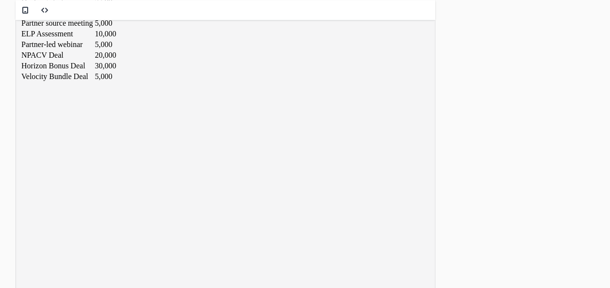
scroll to position [617, 0]
copy td "Map Accounts with Crossbeam"
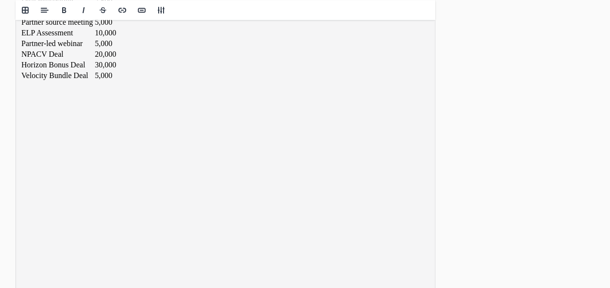
copy td "Map Accounts with Crossbeam"
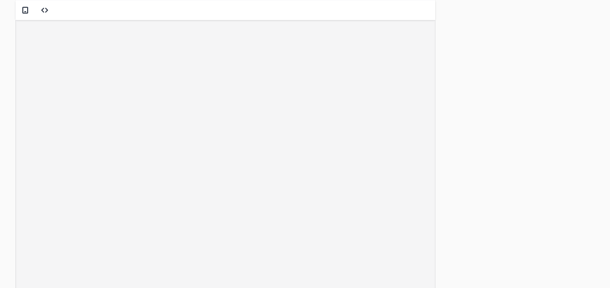
scroll to position [743, 0]
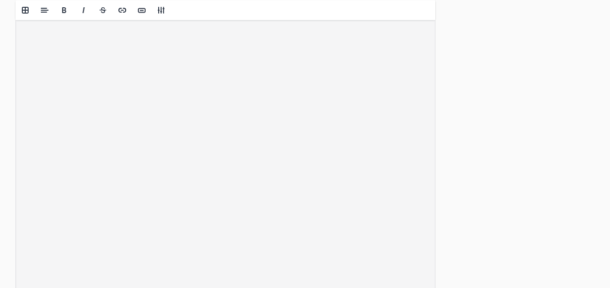
copy td "Encounter Lab"
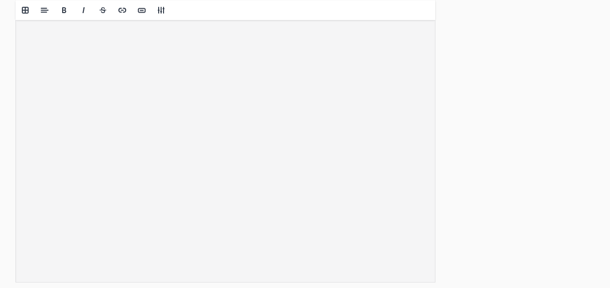
copy td "Partner-led webinar"
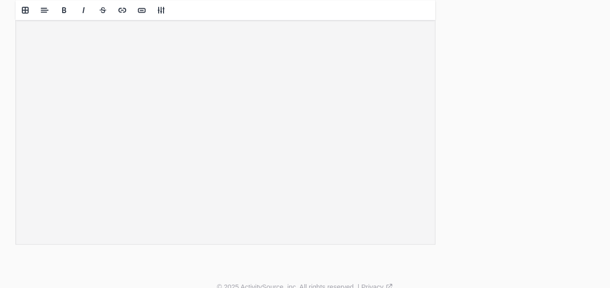
scroll to position [824, 0]
drag, startPoint x: 65, startPoint y: 178, endPoint x: 65, endPoint y: 196, distance: 17.5
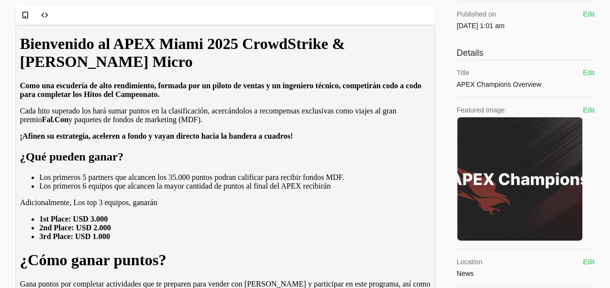
scroll to position [0, 0]
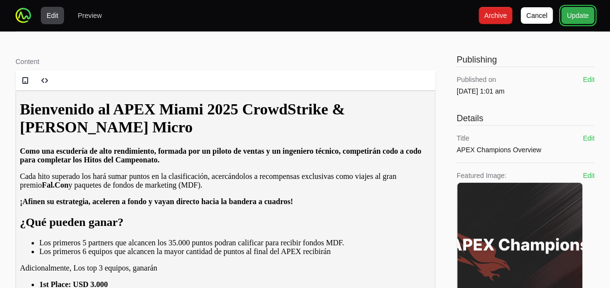
click at [572, 18] on span "Update" at bounding box center [578, 16] width 22 height 12
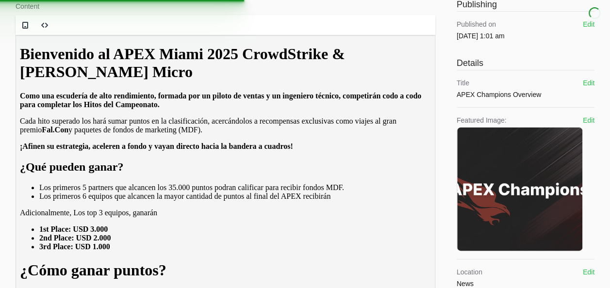
scroll to position [58, 0]
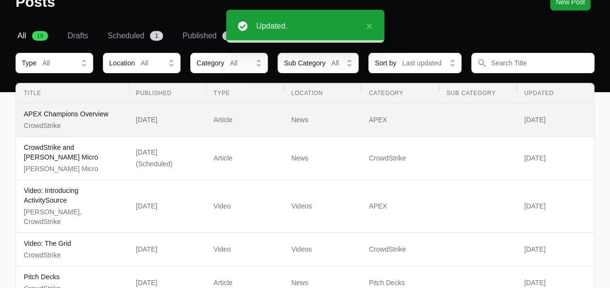
click at [70, 118] on div "APEX Champions Overview CrowdStrike" at bounding box center [66, 119] width 84 height 21
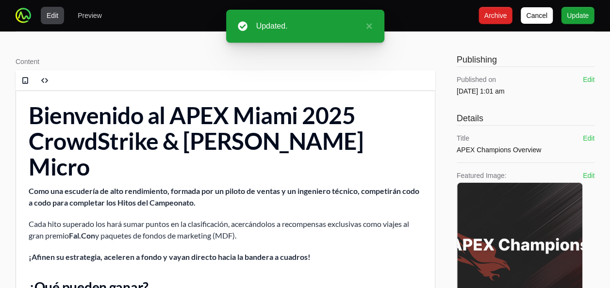
click at [539, 225] on img at bounding box center [519, 244] width 125 height 125
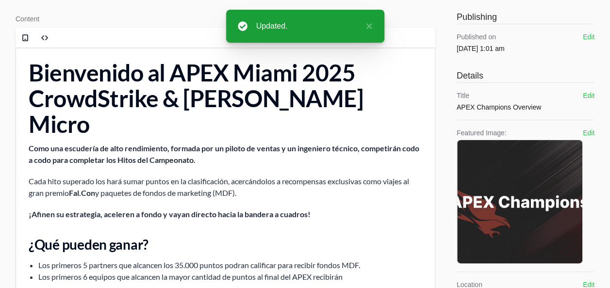
scroll to position [49, 0]
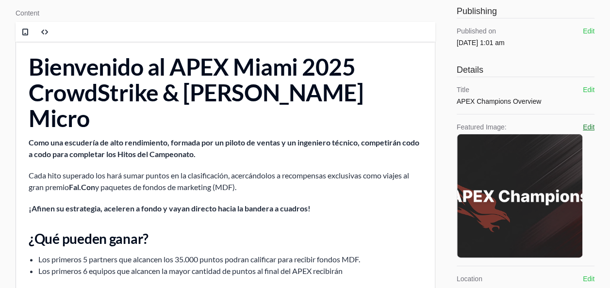
click at [590, 125] on button "Edit" at bounding box center [589, 127] width 12 height 10
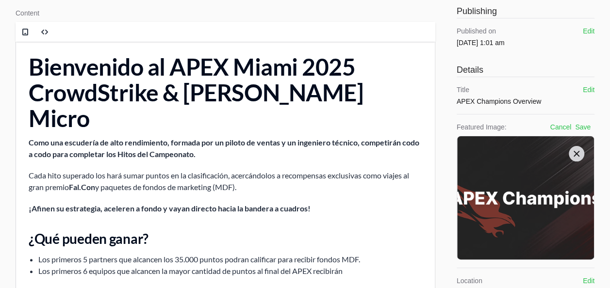
click at [572, 153] on icon at bounding box center [577, 154] width 10 height 10
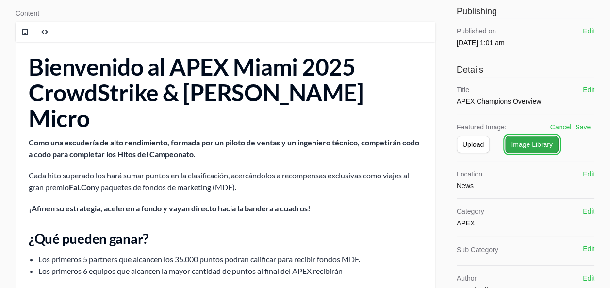
click at [531, 147] on span "Image Library" at bounding box center [532, 145] width 42 height 12
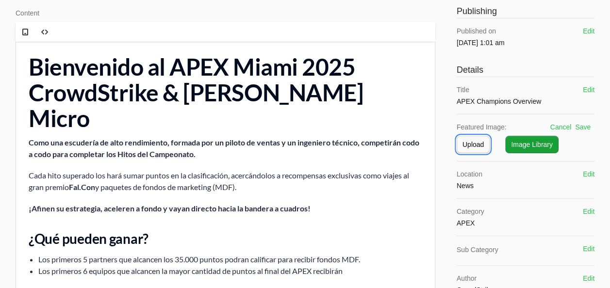
click at [476, 148] on span "Upload" at bounding box center [473, 145] width 21 height 12
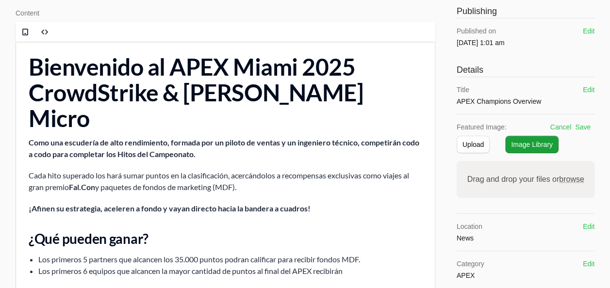
click at [490, 180] on label "Drag and drop your files or browse" at bounding box center [525, 179] width 125 height 19
click at [490, 164] on input "Drag and drop your files or browse" at bounding box center [526, 162] width 138 height 3
type input "C:\fakepath\hablador.jpg"
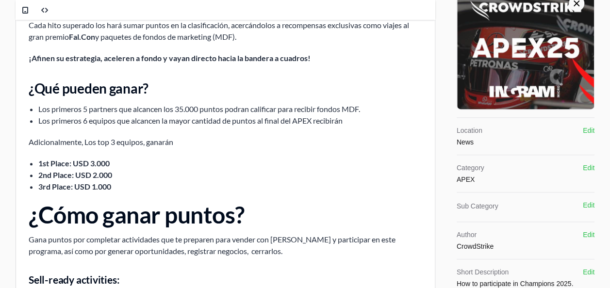
scroll to position [203, 0]
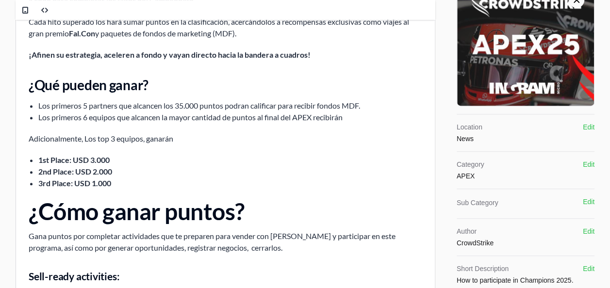
click at [580, 129] on div "Location News Edit" at bounding box center [526, 132] width 138 height 21
click at [455, 140] on div "Details Title APEX Champions Overview Edit APEX Champions Overview Featured Ima…" at bounding box center [525, 155] width 140 height 492
click at [457, 140] on dd "News" at bounding box center [470, 139] width 26 height 10
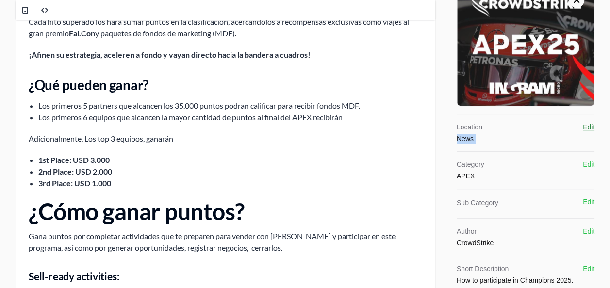
click at [584, 122] on button "Edit" at bounding box center [589, 127] width 12 height 10
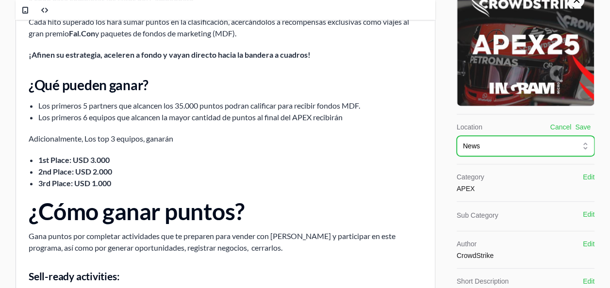
click at [501, 138] on button "News" at bounding box center [526, 146] width 138 height 20
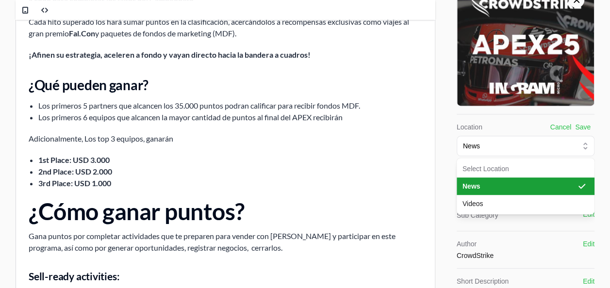
click at [479, 172] on ul "Select Location News Videos" at bounding box center [526, 186] width 138 height 56
drag, startPoint x: 474, startPoint y: 186, endPoint x: 546, endPoint y: 135, distance: 88.1
click at [546, 135] on div "Location Cancel Save News Select Location News Videos" at bounding box center [526, 139] width 138 height 34
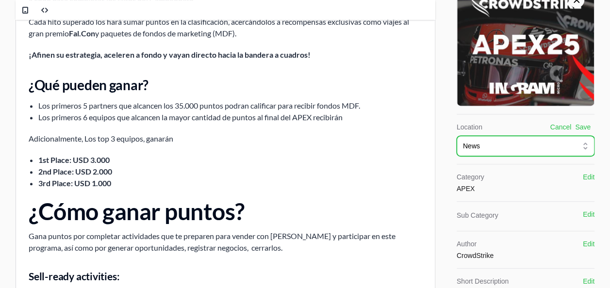
click at [521, 144] on div "News" at bounding box center [519, 146] width 112 height 10
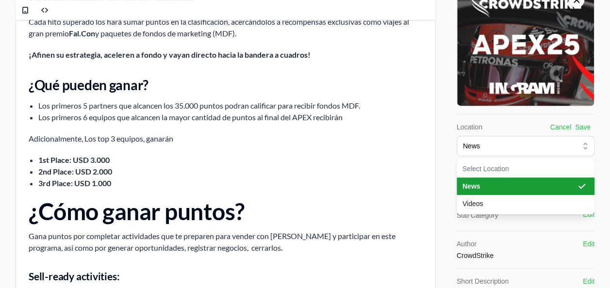
click at [521, 144] on div "News" at bounding box center [519, 146] width 112 height 10
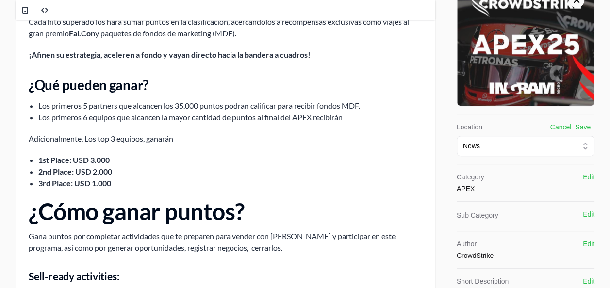
click at [563, 128] on button "Cancel" at bounding box center [560, 127] width 21 height 10
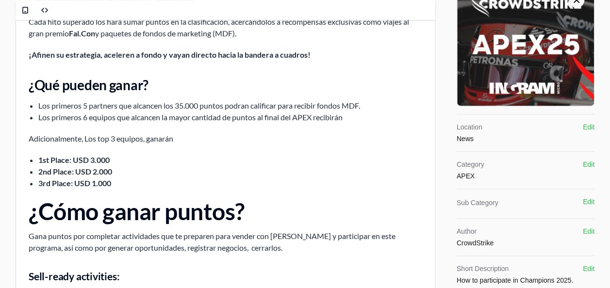
click at [516, 133] on div "Location News Edit" at bounding box center [526, 132] width 138 height 21
click at [586, 118] on div "Location News Edit News" at bounding box center [526, 132] width 138 height 37
click at [585, 125] on button "Edit" at bounding box center [589, 127] width 12 height 10
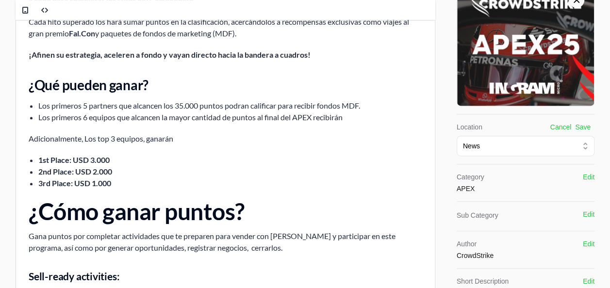
scroll to position [455, 0]
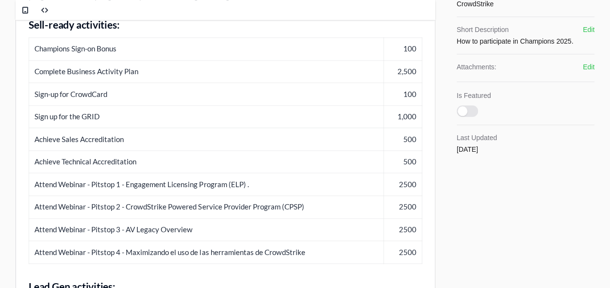
click at [585, 125] on dl "Last Updated Aug 12th 2025" at bounding box center [526, 143] width 138 height 37
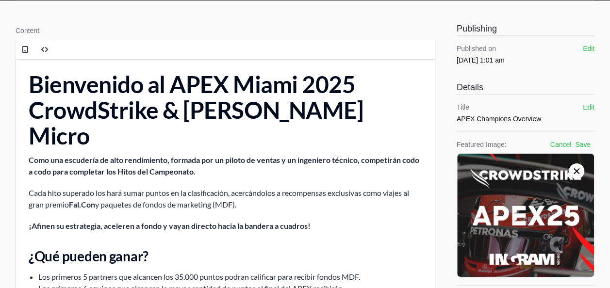
scroll to position [0, 0]
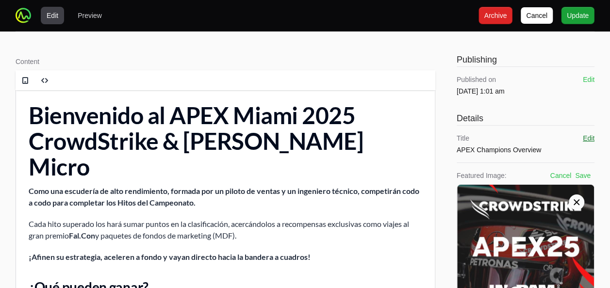
click at [590, 139] on button "Edit" at bounding box center [589, 139] width 12 height 10
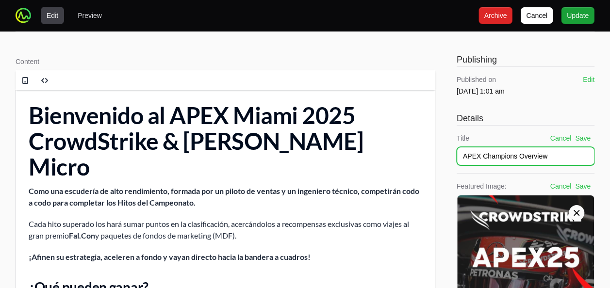
click at [506, 155] on input "APEX Champions Overview" at bounding box center [526, 156] width 138 height 18
click at [507, 155] on input "APEX Champions Overview" at bounding box center [526, 156] width 138 height 18
type input "APEX Miami 2025"
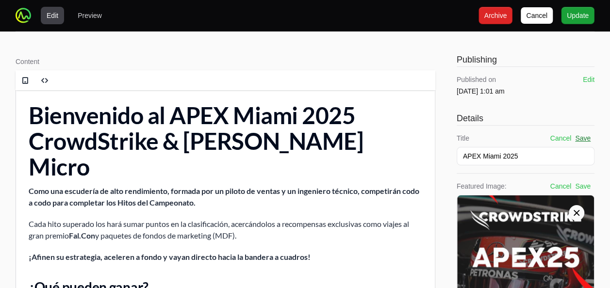
click at [590, 138] on button "Save" at bounding box center [583, 139] width 16 height 10
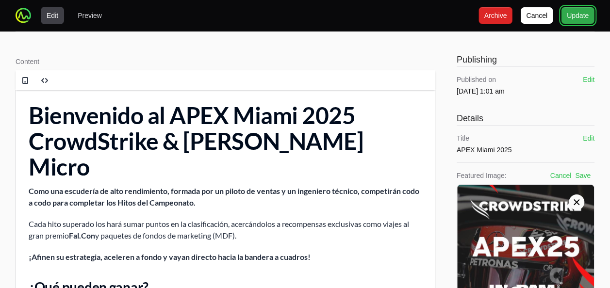
click at [570, 14] on span "Update" at bounding box center [578, 16] width 22 height 12
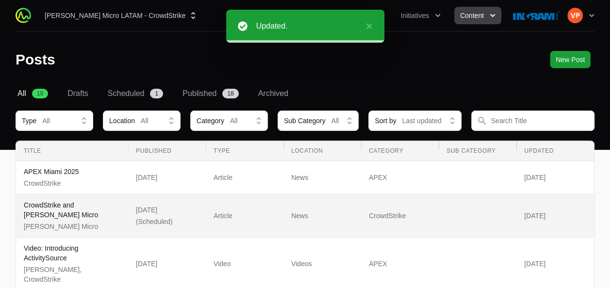
click at [82, 222] on p "Ingram Micro" at bounding box center [72, 227] width 97 height 10
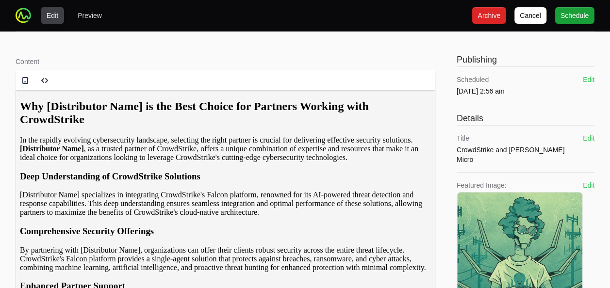
click at [153, 139] on div "Why [Distributor Name] is the Best Choice for Partners Working with CrowdStrike…" at bounding box center [225, 286] width 411 height 372
click at [123, 120] on h2 "Why [Distributor Name] is the Best Choice for Partners Working with CrowdStrike" at bounding box center [225, 113] width 411 height 26
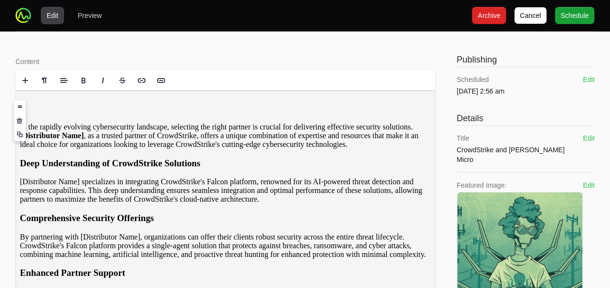
click at [245, 112] on h2 at bounding box center [225, 106] width 411 height 13
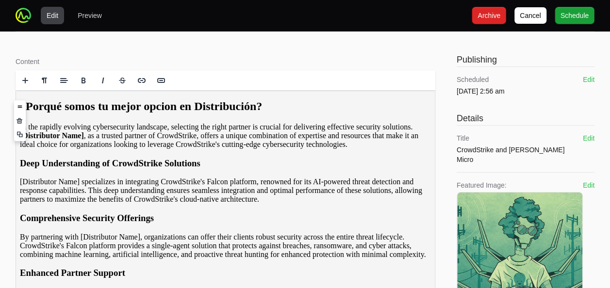
click at [93, 113] on h2 "¿Porqué somos tu mejor opcion en Distribución?" at bounding box center [225, 106] width 411 height 13
click at [97, 113] on h2 "¿Porqué somos tu mejor opcion en Distribución?" at bounding box center [225, 106] width 411 height 13
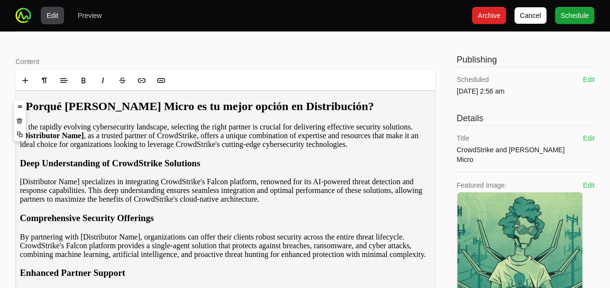
click at [236, 141] on p "In the rapidly evolving cybersecurity landscape, selecting the right partner is…" at bounding box center [225, 136] width 411 height 26
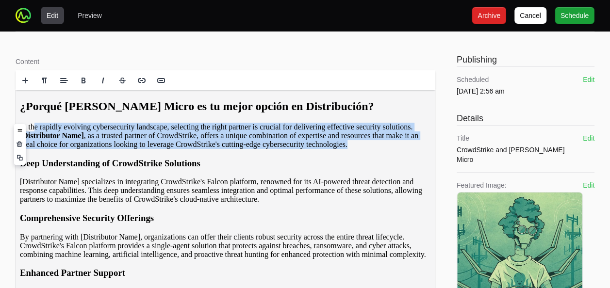
drag, startPoint x: 85, startPoint y: 167, endPoint x: 11, endPoint y: 119, distance: 88.2
click at [16, 119] on html "¿Porqué Ingram Micro es tu mejor opción en Distribución? In the rapidly evolvin…" at bounding box center [225, 278] width 419 height 377
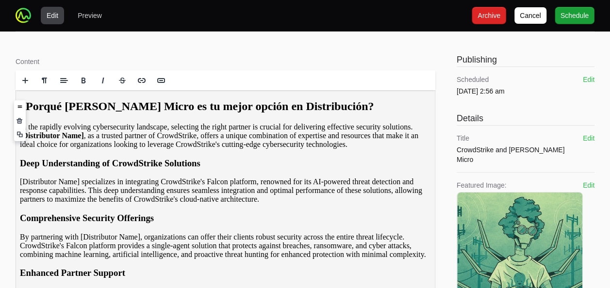
click at [57, 131] on p "In the rapidly evolving cybersecurity landscape, selecting the right partner is…" at bounding box center [225, 136] width 411 height 26
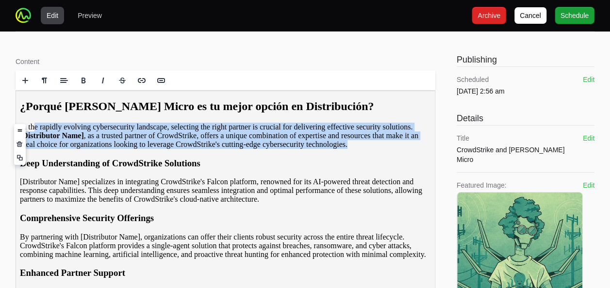
drag, startPoint x: 30, startPoint y: 133, endPoint x: 85, endPoint y: 177, distance: 71.2
click at [85, 177] on div "¿Porqué Ingram Micro es tu mejor opción en Distribución? In the rapidly evolvin…" at bounding box center [225, 279] width 411 height 359
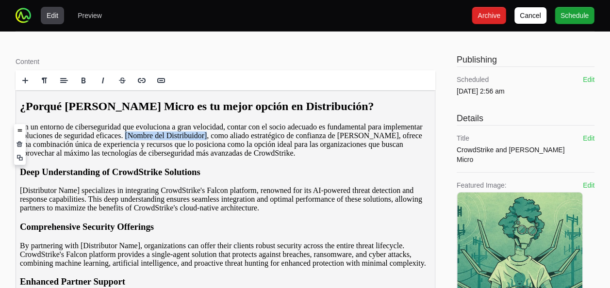
drag, startPoint x: 186, startPoint y: 144, endPoint x: 273, endPoint y: 147, distance: 87.9
click at [273, 147] on p "En un entorno de ciberseguridad que evoluciona a gran velocidad, contar con el …" at bounding box center [225, 140] width 411 height 35
click at [236, 212] on p "[Distributor Name] specializes in integrating CrowdStrike's Falcon platform, re…" at bounding box center [225, 199] width 411 height 26
click at [201, 178] on h3 "Deep Understanding of CrowdStrike Solutions" at bounding box center [225, 172] width 411 height 11
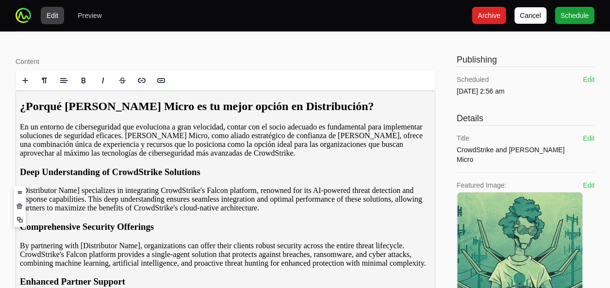
click at [201, 178] on h3 "Deep Understanding of CrowdStrike Solutions" at bounding box center [225, 172] width 411 height 11
click at [229, 178] on h3 "Deep Understanding of CrowdStrike Solutions" at bounding box center [225, 172] width 411 height 11
click at [210, 178] on h3 "Deep Understanding of CrowdStrike Solutios" at bounding box center [225, 172] width 411 height 11
click at [191, 213] on p "[Distributor Name] specializes in integrating CrowdStrike's Falcon platform, re…" at bounding box center [225, 199] width 411 height 26
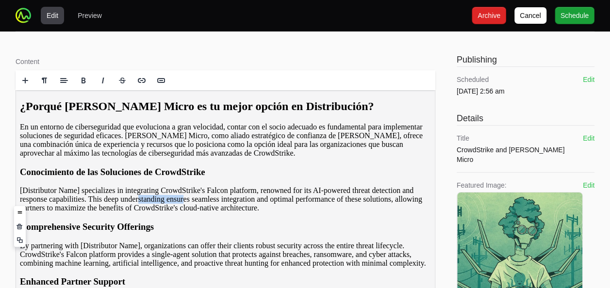
click at [191, 213] on p "[Distributor Name] specializes in integrating CrowdStrike's Falcon platform, re…" at bounding box center [225, 199] width 411 height 26
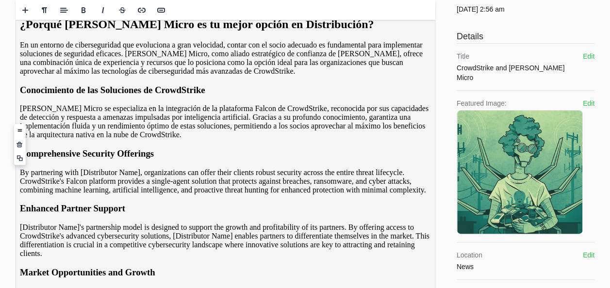
scroll to position [83, 0]
click at [137, 159] on h3 "Comprehensive Security Offerings" at bounding box center [225, 153] width 411 height 11
click at [118, 194] on p "By partnering with [Distributor Name], organizations can offer their clients ro…" at bounding box center [225, 181] width 411 height 26
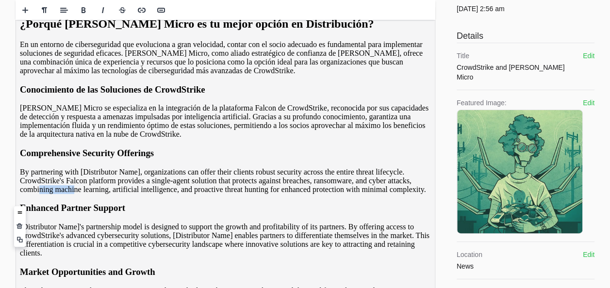
click at [118, 194] on p "By partnering with [Distributor Name], organizations can offer their clients ro…" at bounding box center [225, 181] width 411 height 26
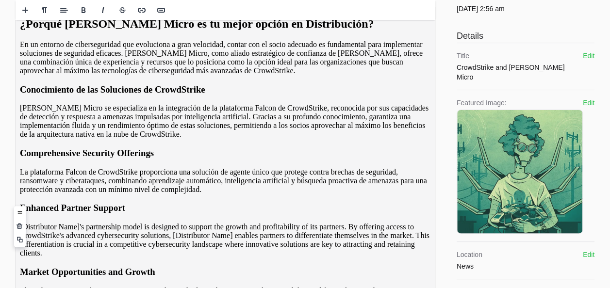
click at [125, 159] on h3 "Comprehensive Security Offerings" at bounding box center [225, 153] width 411 height 11
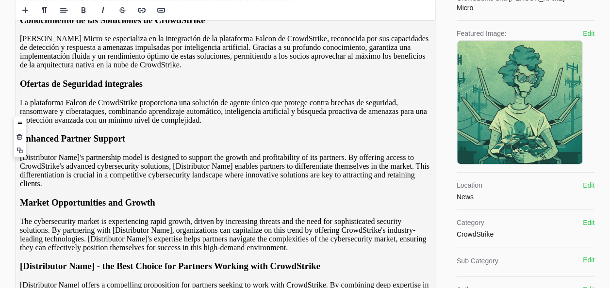
scroll to position [152, 0]
click at [120, 144] on h3 "Enhanced Partner Support" at bounding box center [225, 138] width 411 height 11
click at [153, 188] on p "[Distributor Name]'s partnership model is designed to support the growth and pr…" at bounding box center [225, 170] width 411 height 35
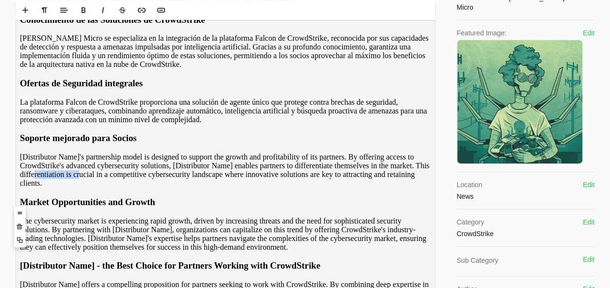
click at [153, 188] on p "[Distributor Name]'s partnership model is designed to support the growth and pr…" at bounding box center [225, 170] width 411 height 35
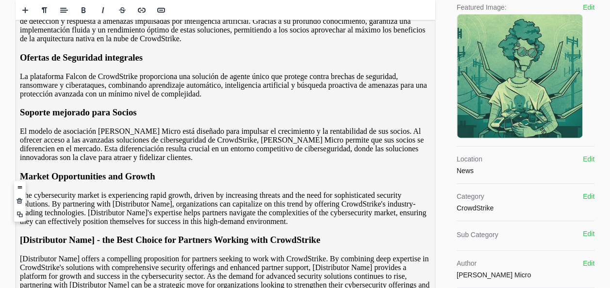
scroll to position [180, 0]
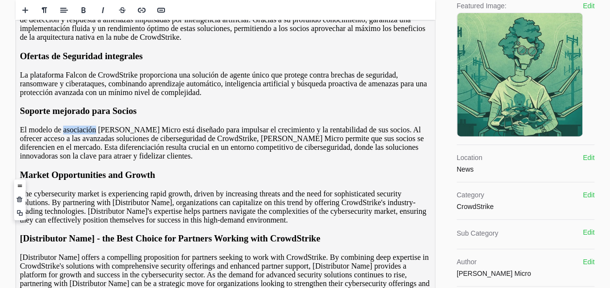
click at [89, 161] on p "El modelo de asociación de Ingram Micro está diseñado para impulsar el crecimie…" at bounding box center [225, 143] width 411 height 35
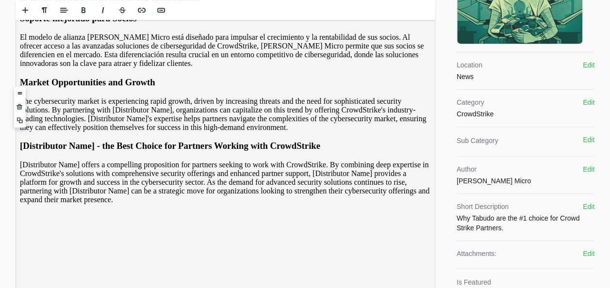
scroll to position [273, 0]
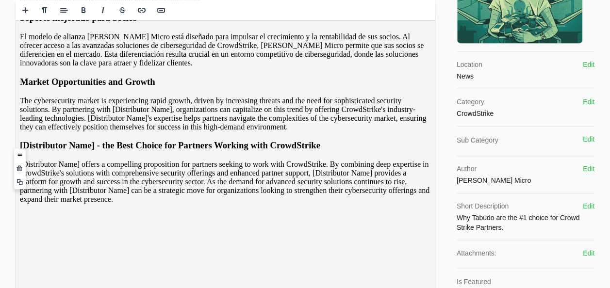
click at [137, 87] on h3 "Market Opportunities and Growth" at bounding box center [225, 82] width 411 height 11
click at [138, 132] on p "The cybersecurity market is experiencing rapid growth, driven by increasing thr…" at bounding box center [225, 114] width 411 height 35
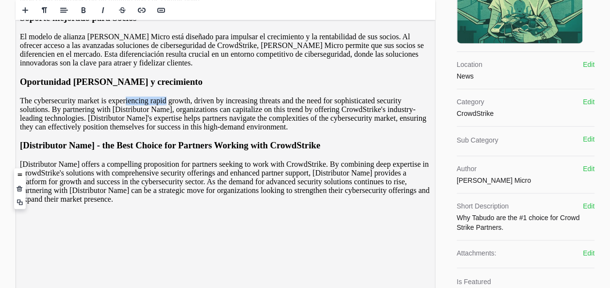
click at [138, 132] on p "The cybersecurity market is experiencing rapid growth, driven by increasing thr…" at bounding box center [225, 114] width 411 height 35
click at [142, 132] on p "The cybersecurity market is experiencing rapid growth, driven by increasing thr…" at bounding box center [225, 114] width 411 height 35
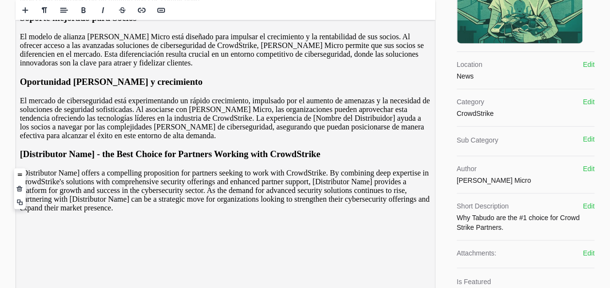
click at [116, 140] on p "El mercado de ciberseguridad está experimentando un rápido crecimiento, impulsa…" at bounding box center [225, 119] width 411 height 44
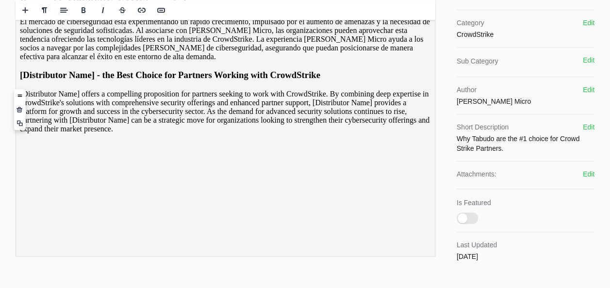
scroll to position [353, 0]
click at [152, 80] on h3 "[Distributor Name] - the Best Choice for Partners Working with CrowdStrike" at bounding box center [225, 74] width 411 height 11
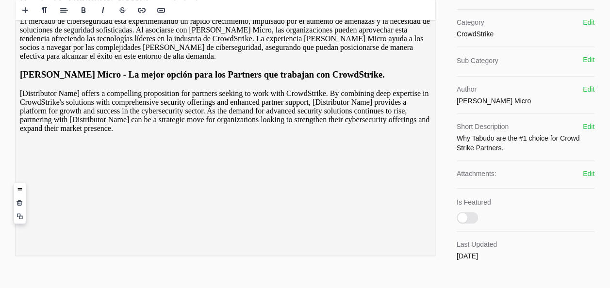
click at [190, 133] on p "[Distributor Name] offers a compelling proposition for partners seeking to work…" at bounding box center [225, 111] width 411 height 44
click at [189, 133] on p "[Distributor Name] offers a compelling proposition for partners seeking to work…" at bounding box center [225, 111] width 411 height 44
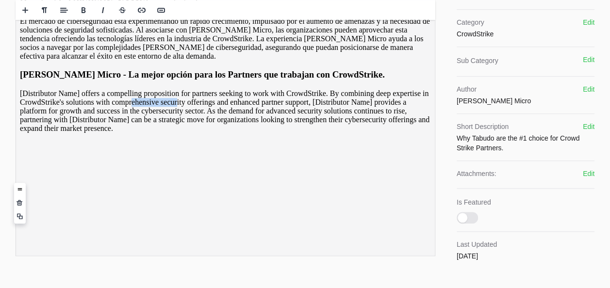
click at [189, 133] on p "[Distributor Name] offers a compelling proposition for partners seeking to work…" at bounding box center [225, 111] width 411 height 44
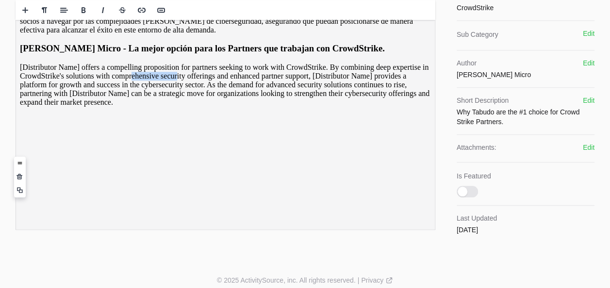
click at [215, 54] on h3 "Ingram Micro - La mejor opción para los Partners que trabajan con CrowdStrike." at bounding box center [225, 48] width 411 height 11
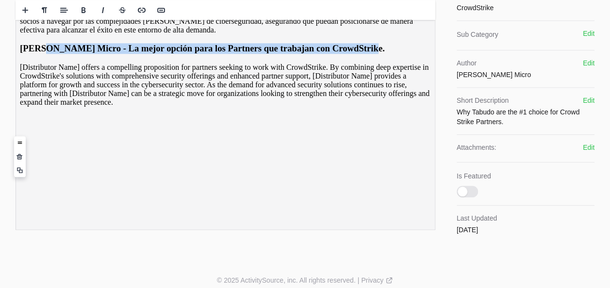
click at [215, 54] on h3 "Ingram Micro - La mejor opción para los Partners que trabajan con CrowdStrike." at bounding box center [225, 48] width 411 height 11
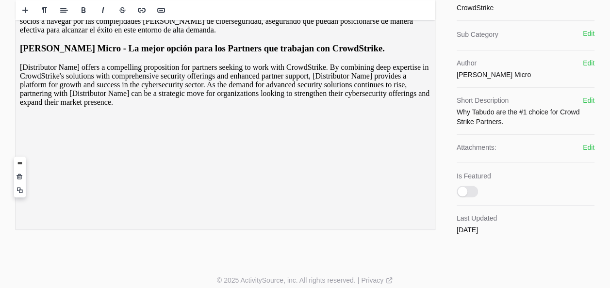
click at [104, 107] on p "[Distributor Name] offers a compelling proposition for partners seeking to work…" at bounding box center [225, 85] width 411 height 44
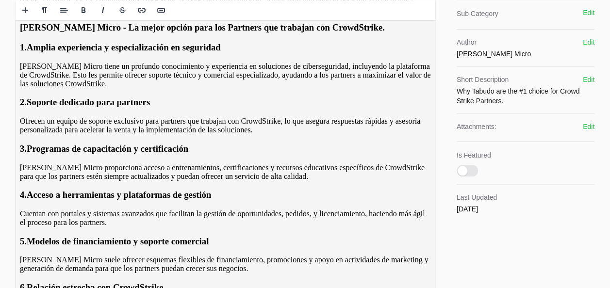
scroll to position [404, 0]
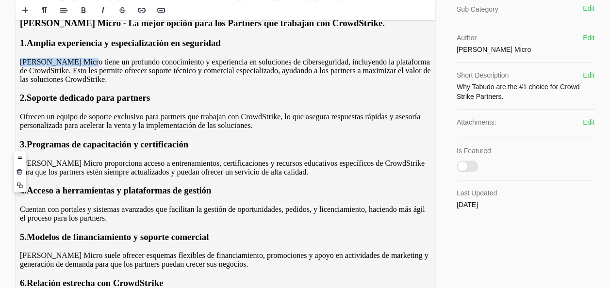
drag, startPoint x: 92, startPoint y: 159, endPoint x: 7, endPoint y: 148, distance: 85.8
click at [16, 148] on html "¿Porqué Ingram Micro es tu mejor opción en Distribución? En un entorno de ciber…" at bounding box center [225, 4] width 419 height 637
click at [120, 219] on div "¿Porqué Ingram Micro es tu mejor opción en Distribución? En un entorno de ciber…" at bounding box center [225, 6] width 411 height 620
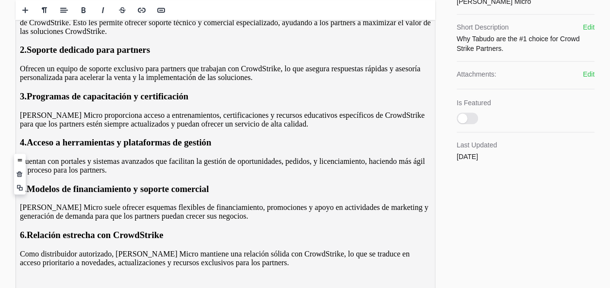
scroll to position [454, 0]
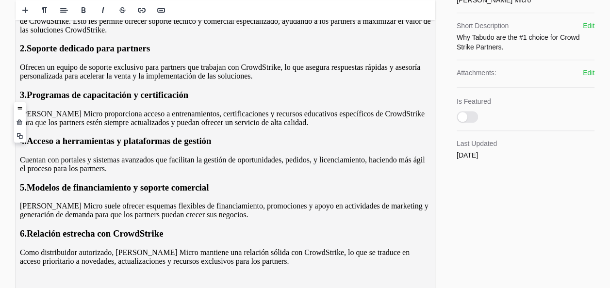
click at [81, 34] on p "Ingram Micro tiene un profundo conocimiento y experiencia en soluciones de cibe…" at bounding box center [225, 21] width 411 height 26
click at [31, 34] on p "Ingram Micro un profundo conocimiento y experiencia en soluciones de cibersegur…" at bounding box center [225, 21] width 411 height 26
click at [85, 34] on p "En Ingram Micro un profundo conocimiento y experiencia en soluciones de ciberse…" at bounding box center [225, 21] width 411 height 26
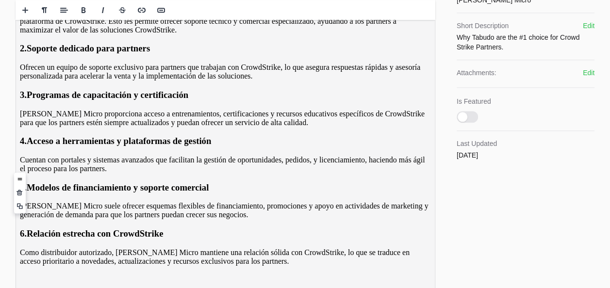
click at [48, 81] on p "Ofrecen un equipo de soporte exclusivo para partners que trabajan con CrowdStri…" at bounding box center [225, 71] width 411 height 17
click at [57, 81] on p "Ofrecen un equipo de soporte exclusivo para partners que trabajan con CrowdStri…" at bounding box center [225, 71] width 411 height 17
click at [85, 100] on strong "Programas de capacitación y certificación" at bounding box center [108, 95] width 162 height 10
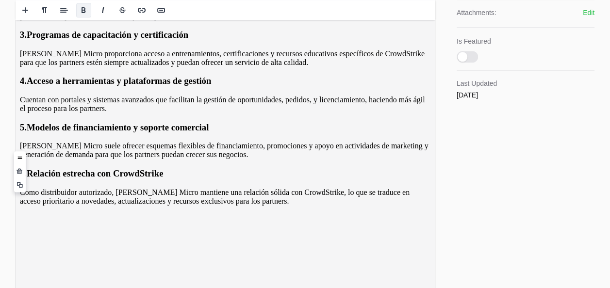
scroll to position [514, 0]
click at [32, 67] on p "Ingram Micro proporciona acceso a entrenamientos, certificaciones y recursos ed…" at bounding box center [225, 57] width 411 height 17
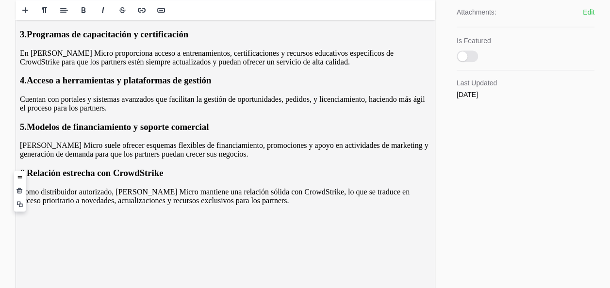
click at [129, 67] on p "En Ingram Micro proporciona acceso a entrenamientos, certificaciones y recursos…" at bounding box center [225, 57] width 411 height 17
click at [150, 85] on strong "Acceso a herramientas y plataformas de gestión" at bounding box center [119, 80] width 185 height 10
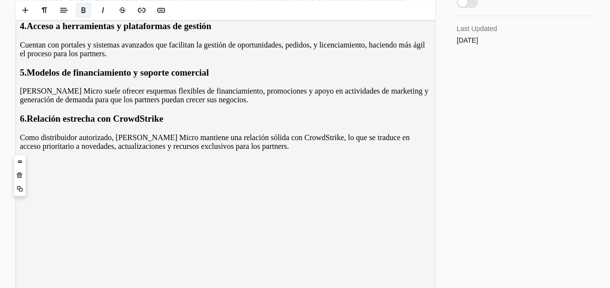
scroll to position [570, 0]
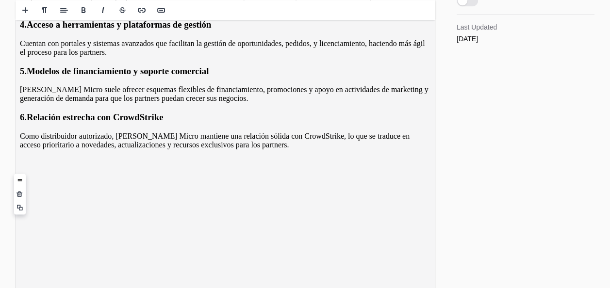
click at [191, 57] on p "Cuentan con portales y sistemas avanzados que facilitan la gestión de oportunid…" at bounding box center [225, 47] width 411 height 17
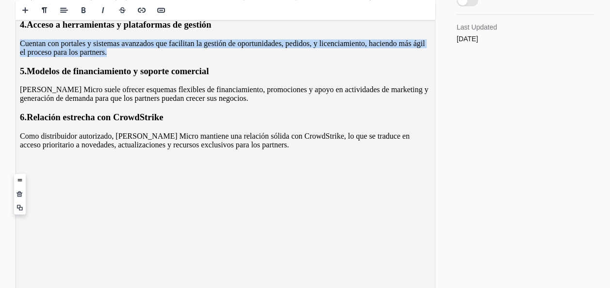
drag, startPoint x: 195, startPoint y: 189, endPoint x: 16, endPoint y: 140, distance: 185.4
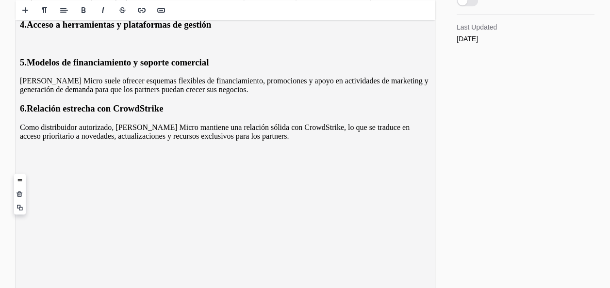
click at [32, 30] on h3 "4. Acceso a herramientas y plataformas de gestión" at bounding box center [225, 24] width 411 height 11
click at [39, 30] on strong "Acceso a herramientas y plataformas de gestión" at bounding box center [119, 24] width 185 height 10
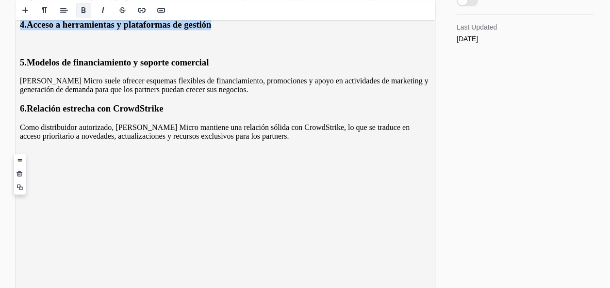
click at [39, 30] on strong "Acceso a herramientas y plataformas de gestión" at bounding box center [119, 24] width 185 height 10
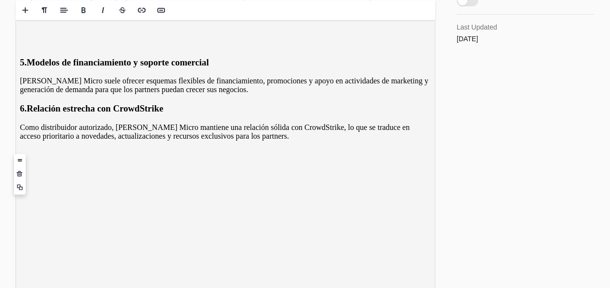
click at [40, 48] on p at bounding box center [225, 43] width 411 height 9
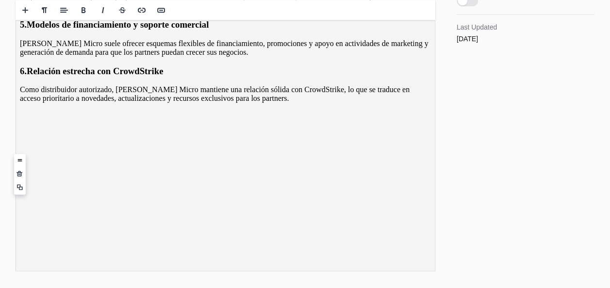
click at [33, 30] on h3 "5. Modelos de financiamiento y soporte comercial" at bounding box center [225, 24] width 411 height 11
click at [31, 30] on h3 "5. Modelos de financiamiento y soporte comercial" at bounding box center [225, 24] width 411 height 11
click at [63, 30] on strong "Modelos de financiamiento y soporte comercial" at bounding box center [118, 24] width 182 height 10
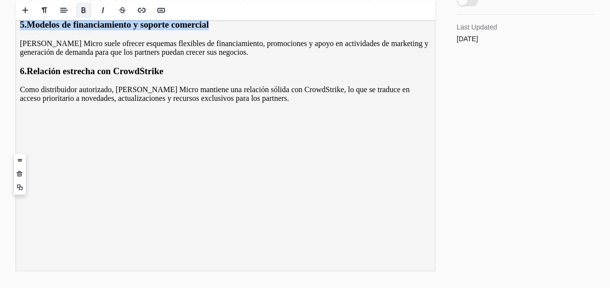
click at [63, 30] on strong "Modelos de financiamiento y soporte comercial" at bounding box center [118, 24] width 182 height 10
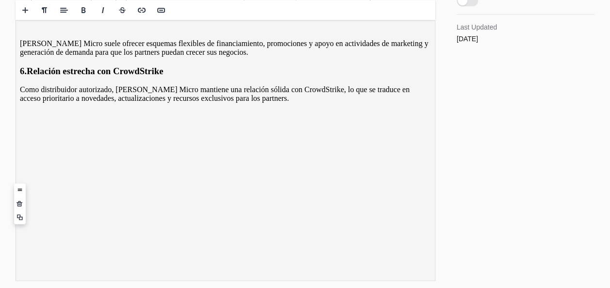
click at [68, 57] on p "Ingram Micro suele ofrecer esquemas flexibles de financiamiento, promociones y …" at bounding box center [225, 47] width 411 height 17
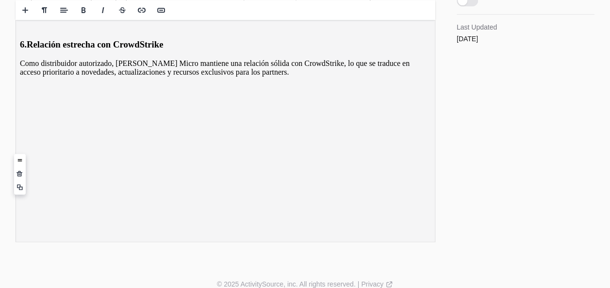
scroll to position [553, 0]
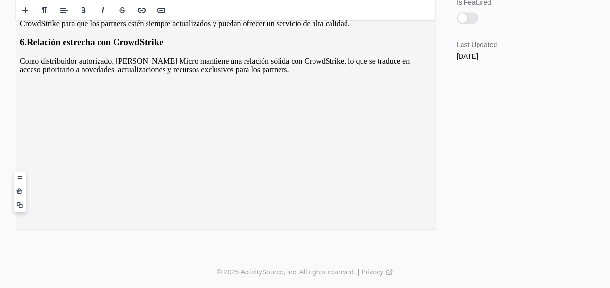
click at [37, 48] on h3 "6. Relación estrecha con CrowdStrike" at bounding box center [225, 42] width 411 height 11
click at [68, 74] on p "Como distribuidor autorizado, Ingram Micro mantiene una relación sólida con Cro…" at bounding box center [225, 65] width 411 height 17
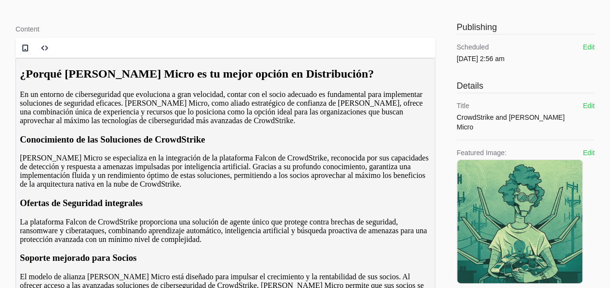
scroll to position [0, 0]
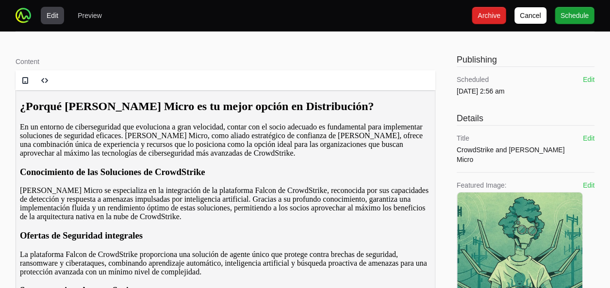
click at [96, 221] on p "Ingram Micro se especializa en la integración de la plataforma Falcon de CrowdS…" at bounding box center [225, 203] width 411 height 35
click at [259, 88] on div at bounding box center [226, 80] width 420 height 20
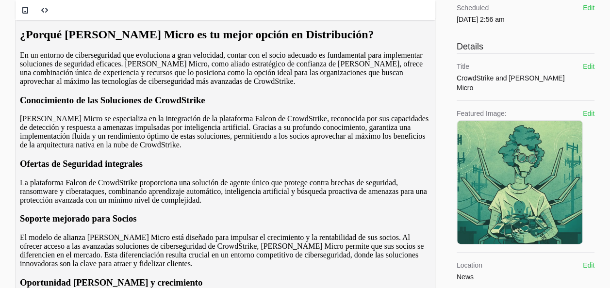
scroll to position [126, 0]
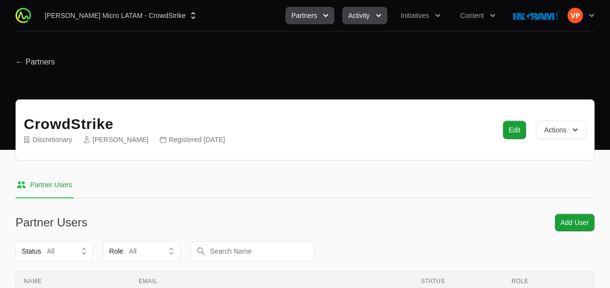
click at [367, 9] on button "Activity" at bounding box center [364, 15] width 45 height 17
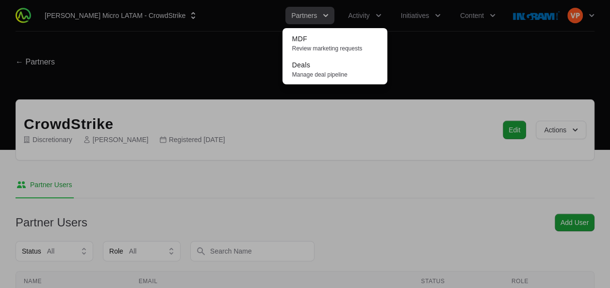
click at [317, 19] on div "Activity menu" at bounding box center [305, 144] width 610 height 288
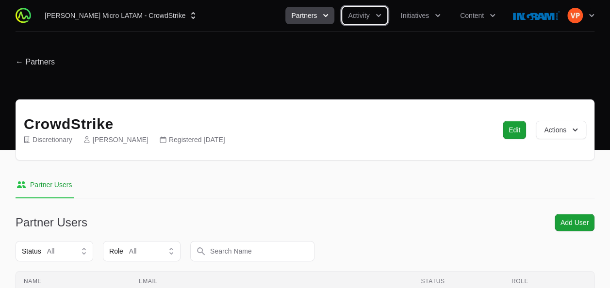
click at [312, 14] on span "Partners" at bounding box center [304, 16] width 26 height 10
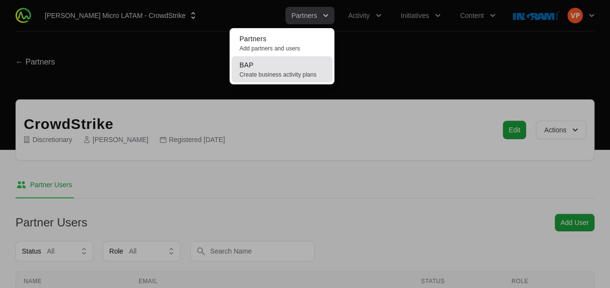
click at [268, 76] on span "Create business activity plans" at bounding box center [281, 75] width 85 height 8
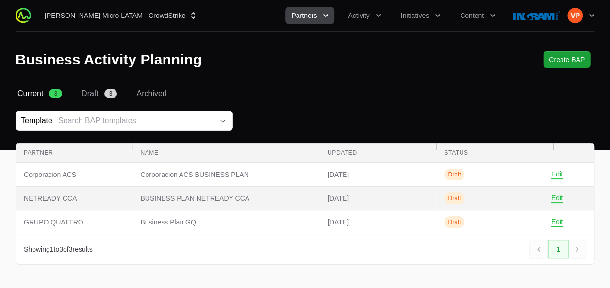
click at [220, 199] on span "BUSINESS PLAN NETREADY CCA" at bounding box center [226, 199] width 172 height 10
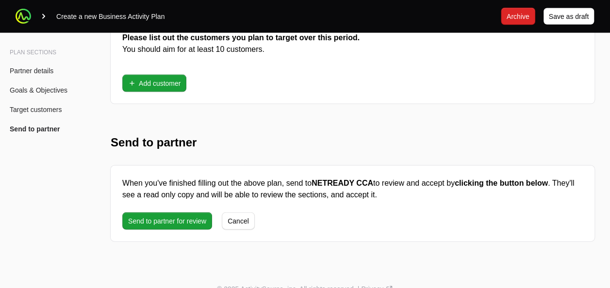
scroll to position [2774, 0]
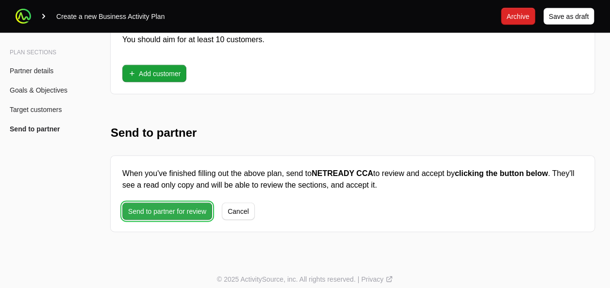
click at [163, 207] on span "Send to partner for review" at bounding box center [167, 212] width 78 height 12
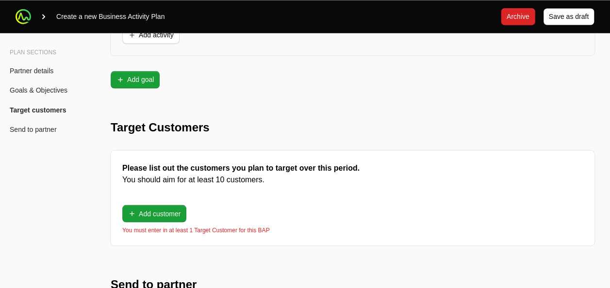
scroll to position [2635, 0]
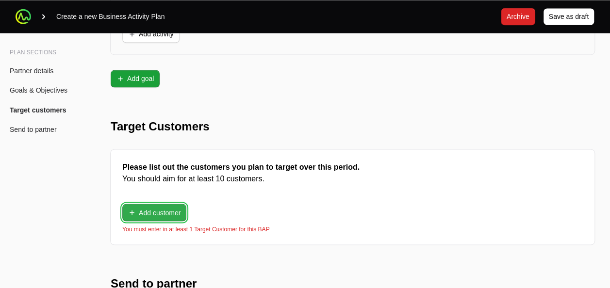
click at [169, 212] on button "Add customer" at bounding box center [154, 212] width 64 height 17
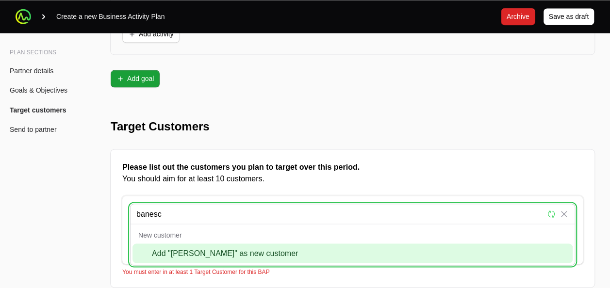
type input "banesco"
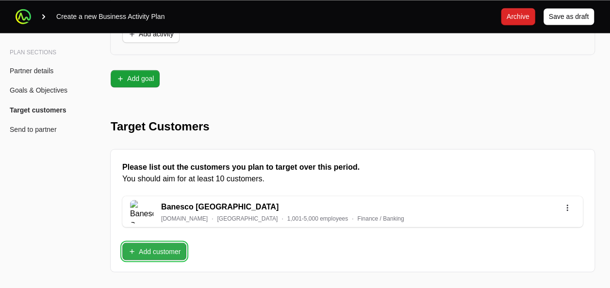
click at [162, 246] on span "Add customer" at bounding box center [154, 252] width 52 height 12
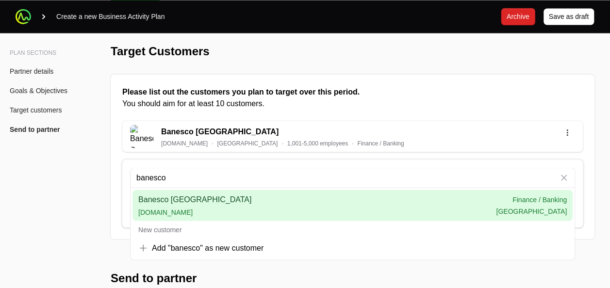
scroll to position [2714, 0]
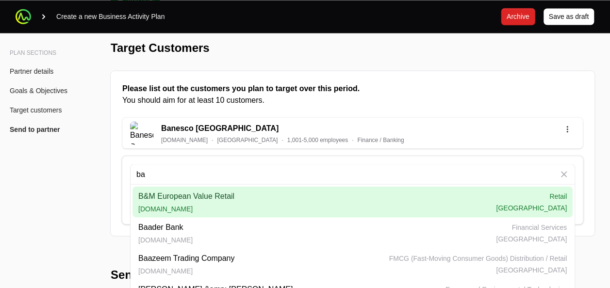
type input "b"
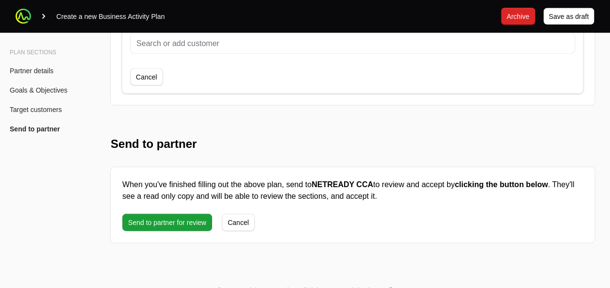
scroll to position [2855, 0]
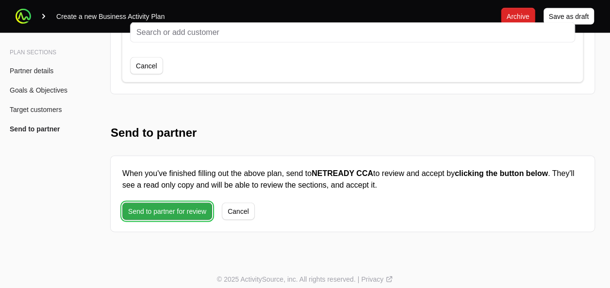
click at [168, 206] on span "Send to partner for review" at bounding box center [167, 212] width 78 height 12
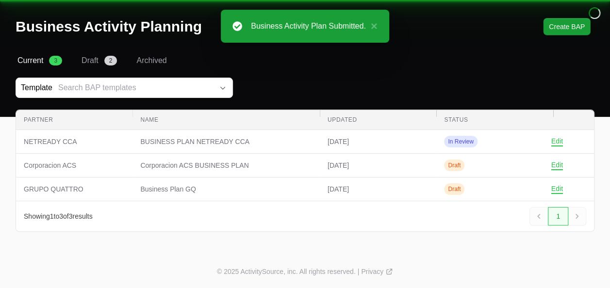
scroll to position [31, 0]
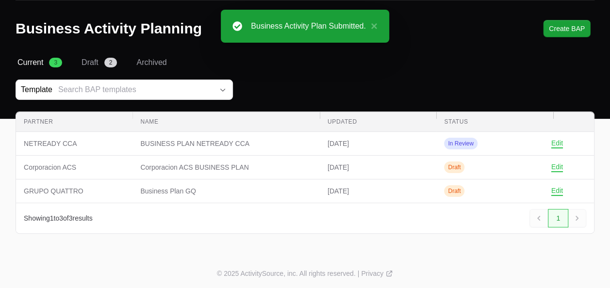
click at [252, 168] on span "Corporacion ACS BUSINESS PLAN" at bounding box center [226, 168] width 172 height 10
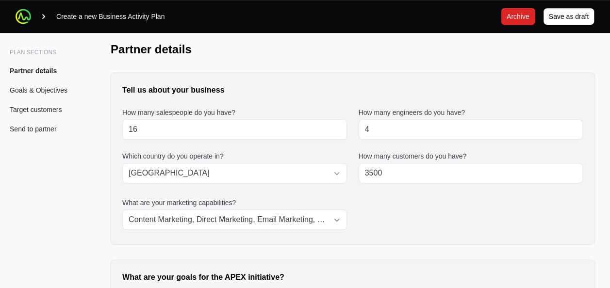
scroll to position [232, 0]
